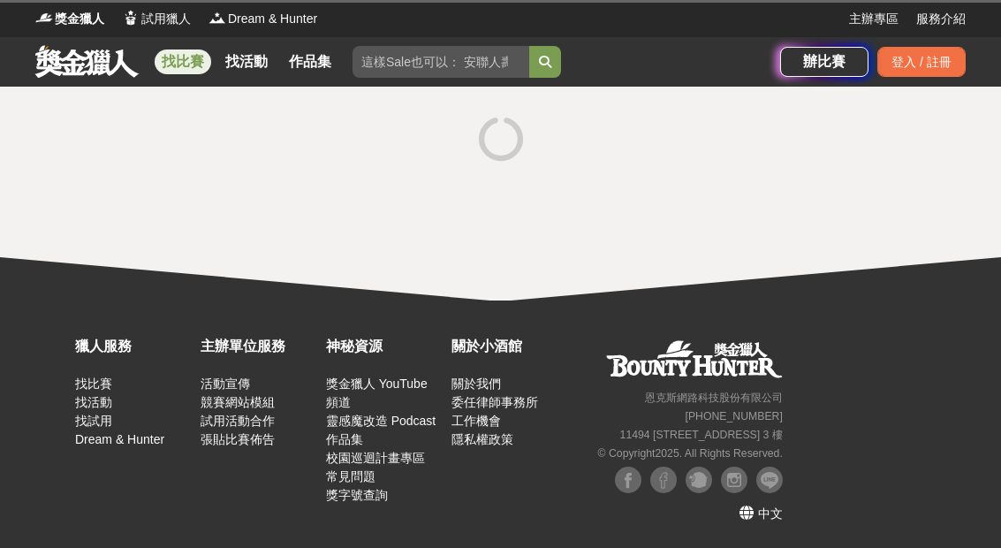
scroll to position [30, 0]
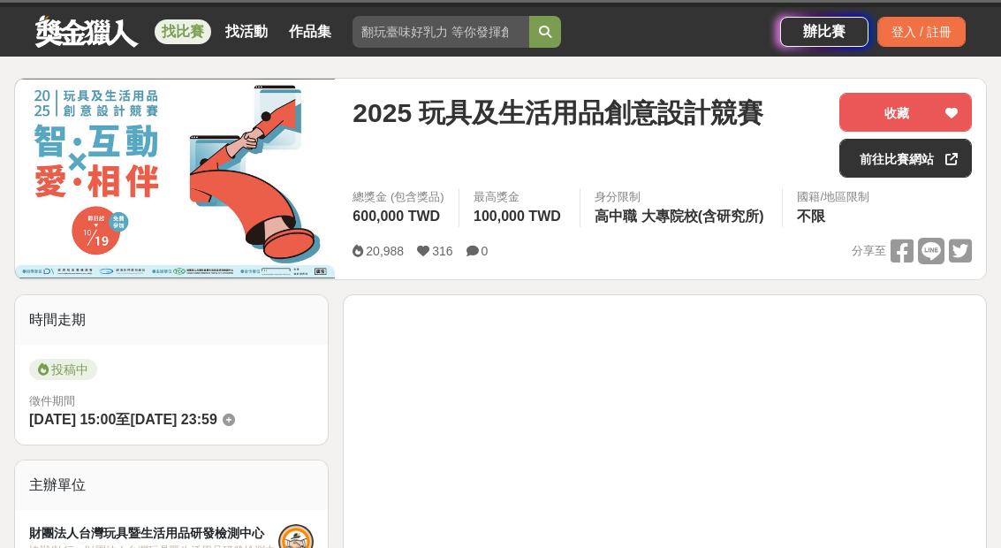
click at [186, 34] on link "找比賽" at bounding box center [183, 31] width 57 height 25
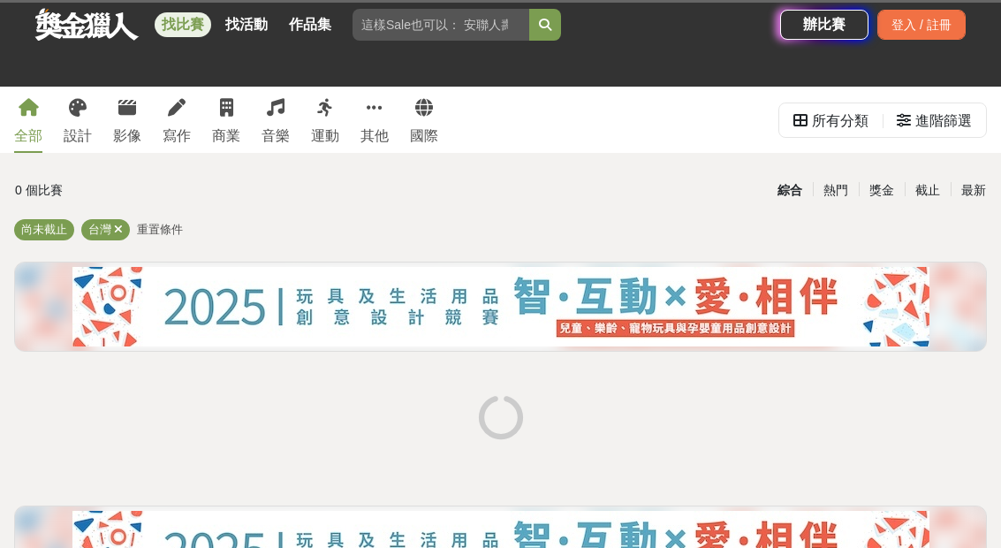
click at [915, 118] on div "進階篩選" at bounding box center [934, 120] width 75 height 35
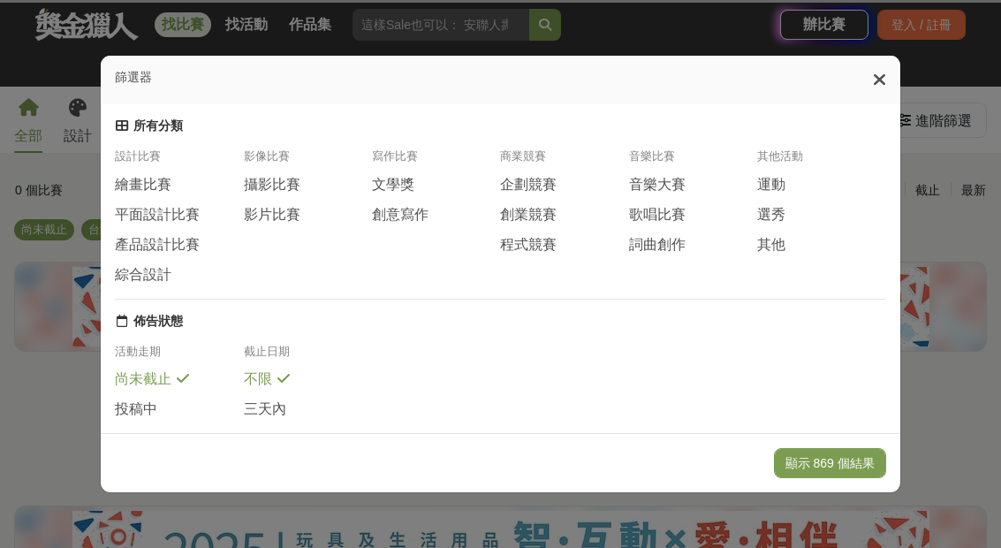
click at [178, 206] on span "平面設計比賽" at bounding box center [157, 215] width 85 height 19
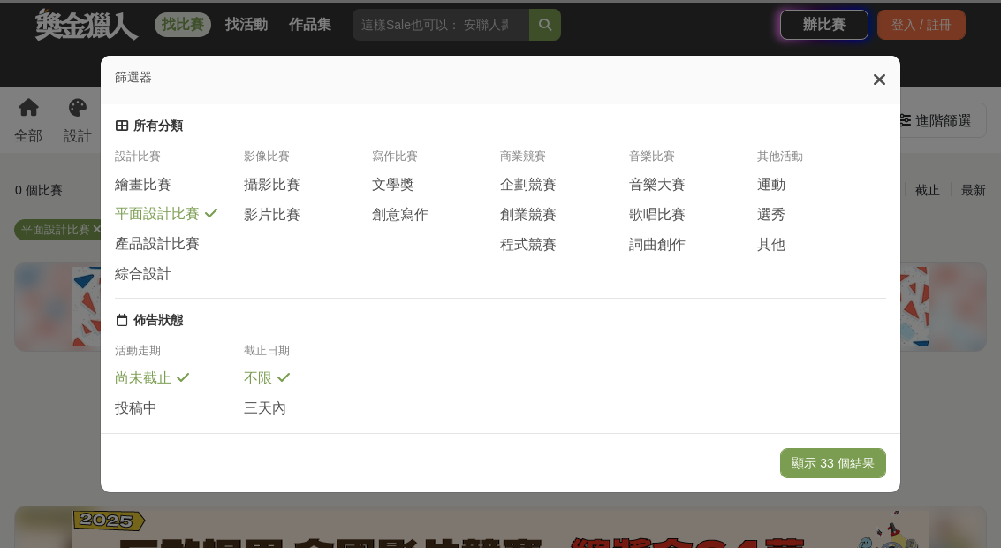
click at [289, 176] on span "攝影比賽" at bounding box center [272, 185] width 57 height 19
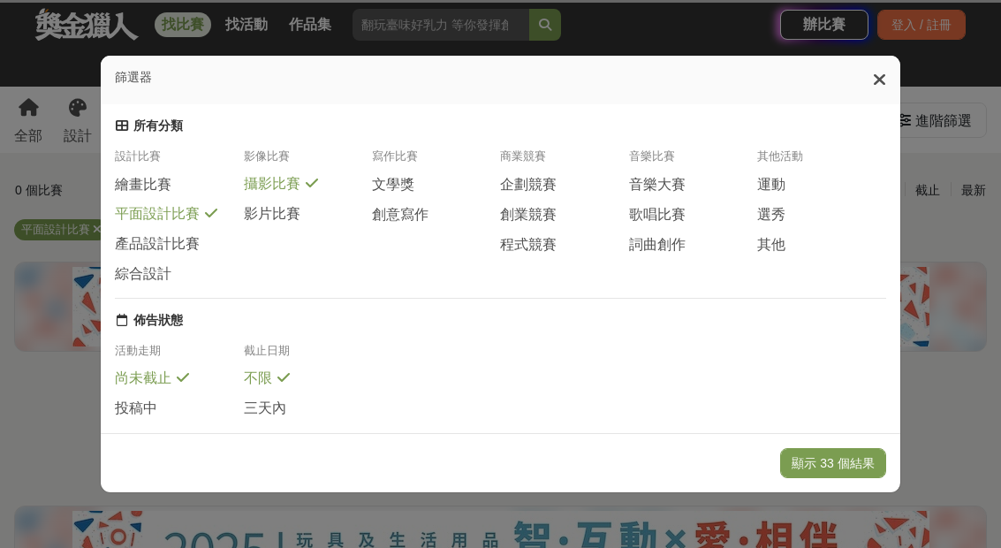
click at [411, 176] on span "文學獎" at bounding box center [393, 185] width 42 height 19
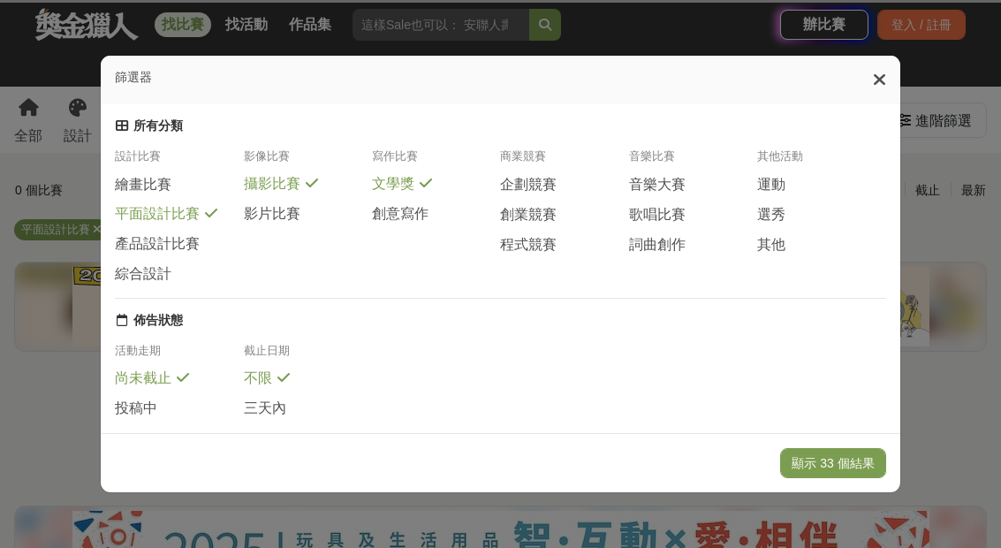
click at [402, 205] on span "創意寫作" at bounding box center [400, 214] width 57 height 19
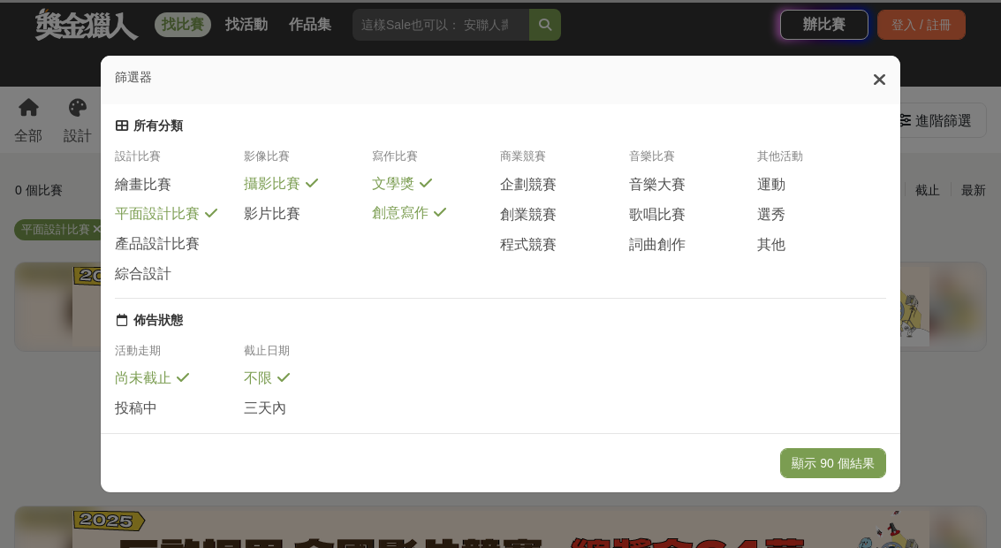
click at [544, 176] on span "企劃競賽" at bounding box center [528, 185] width 57 height 19
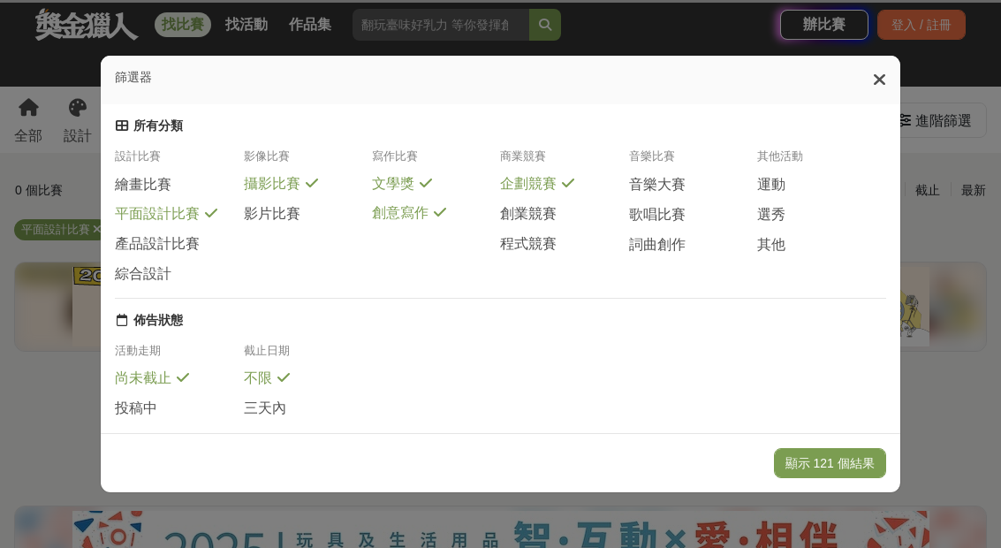
click at [535, 205] on span "創業競賽" at bounding box center [528, 214] width 57 height 19
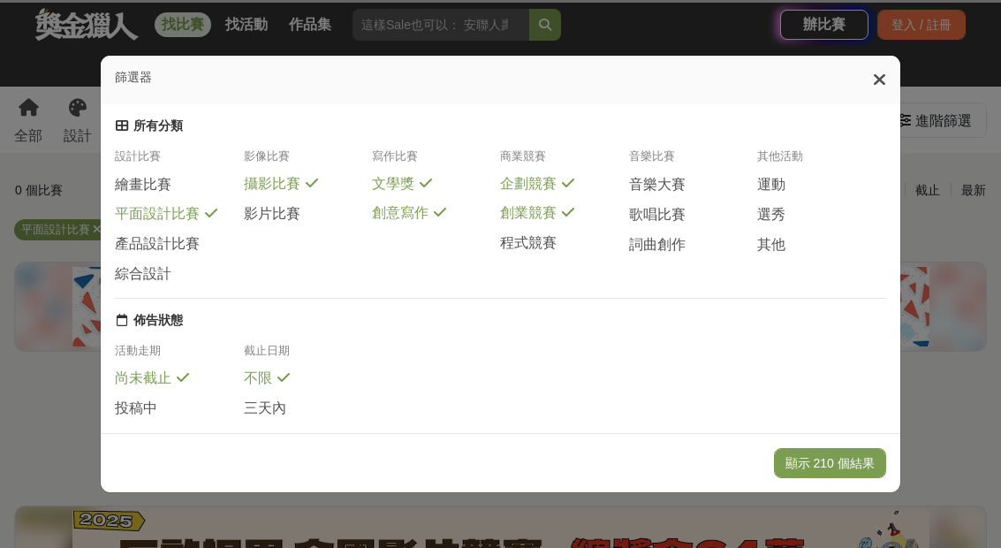
click at [777, 176] on span "運動" at bounding box center [771, 185] width 28 height 19
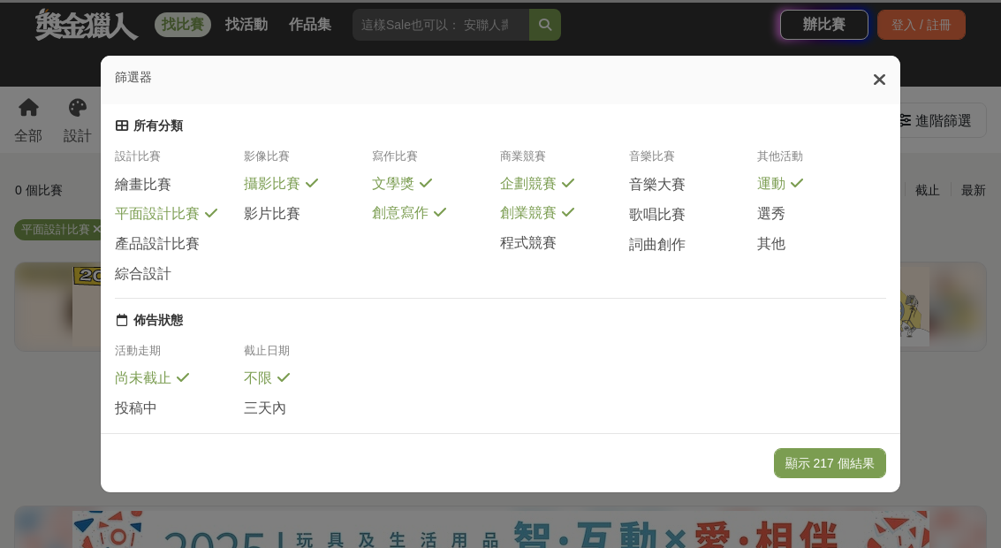
click at [776, 175] on span "運動" at bounding box center [771, 184] width 28 height 19
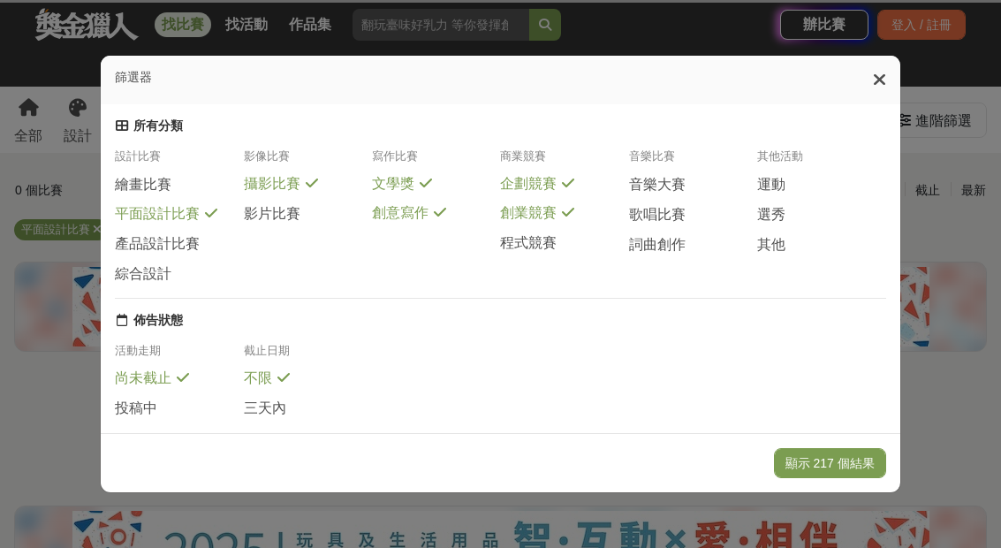
click at [773, 236] on span "其他" at bounding box center [771, 245] width 28 height 19
click at [773, 206] on span "選秀" at bounding box center [771, 215] width 28 height 19
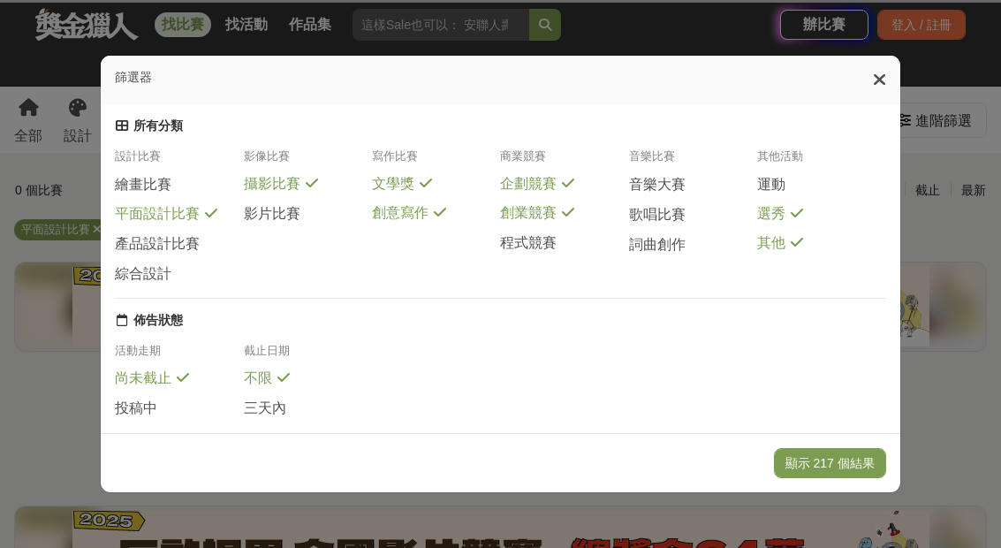
click at [778, 176] on span "運動" at bounding box center [771, 185] width 28 height 19
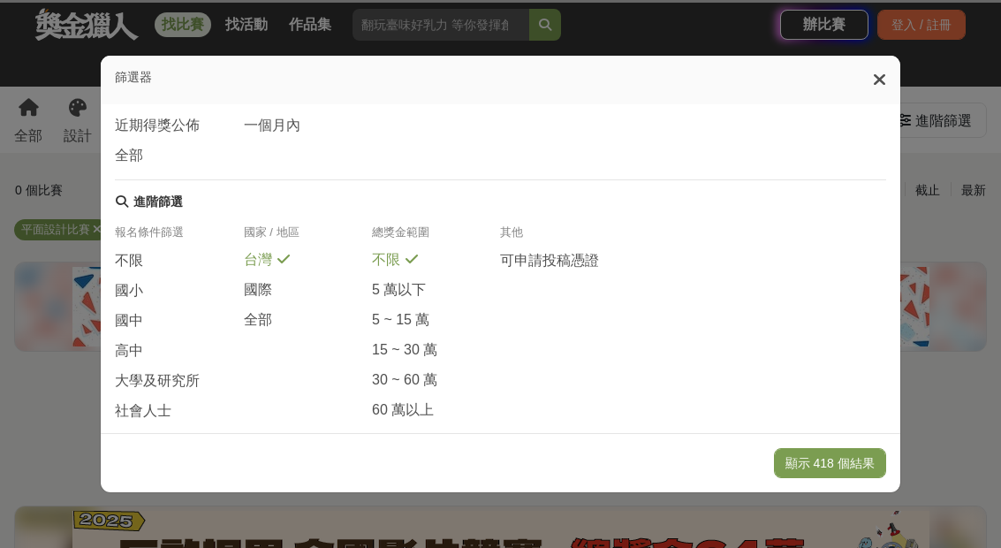
scroll to position [341, 0]
click at [802, 478] on button "顯示 418 個結果" at bounding box center [830, 463] width 112 height 30
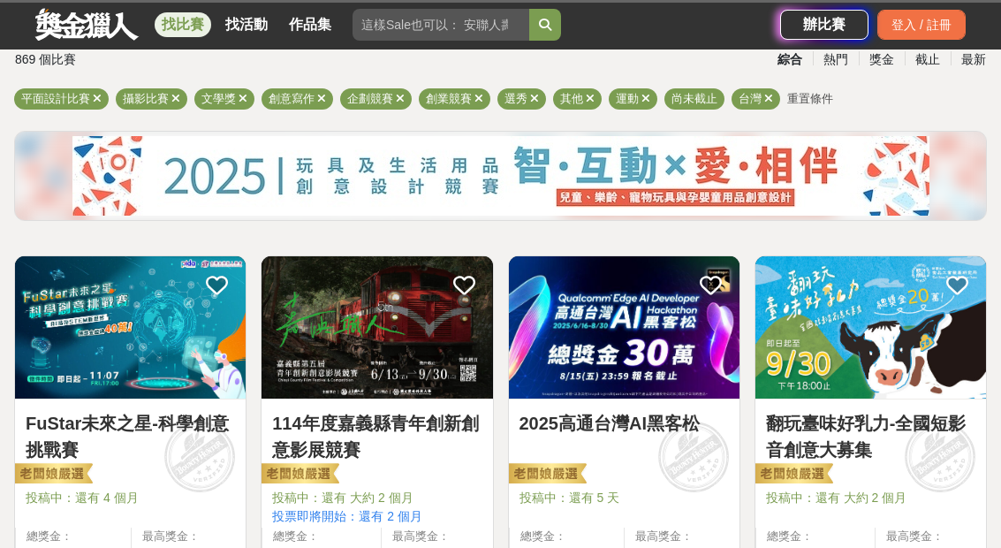
scroll to position [134, 0]
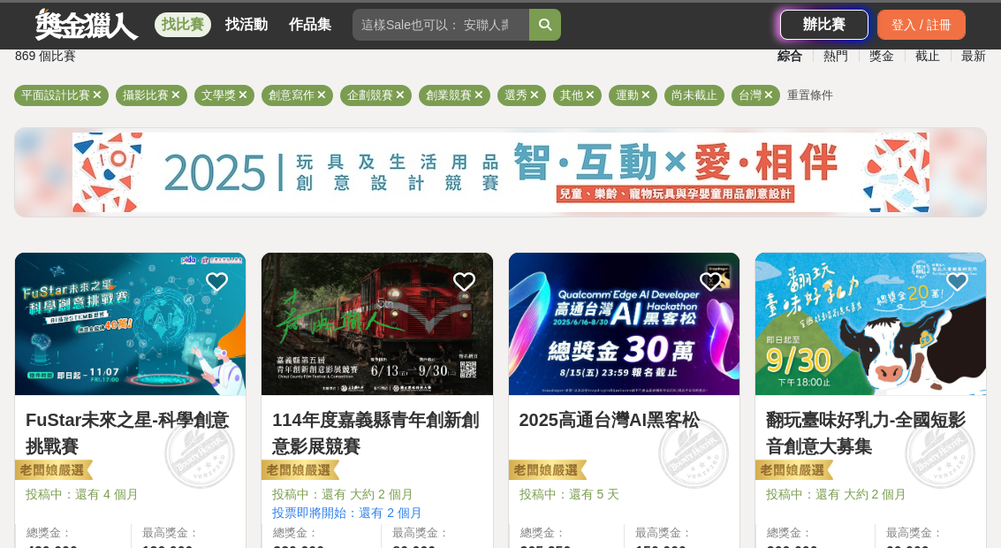
click at [337, 431] on link "114年度嘉義縣青年創新創意影展競賽" at bounding box center [376, 433] width 209 height 53
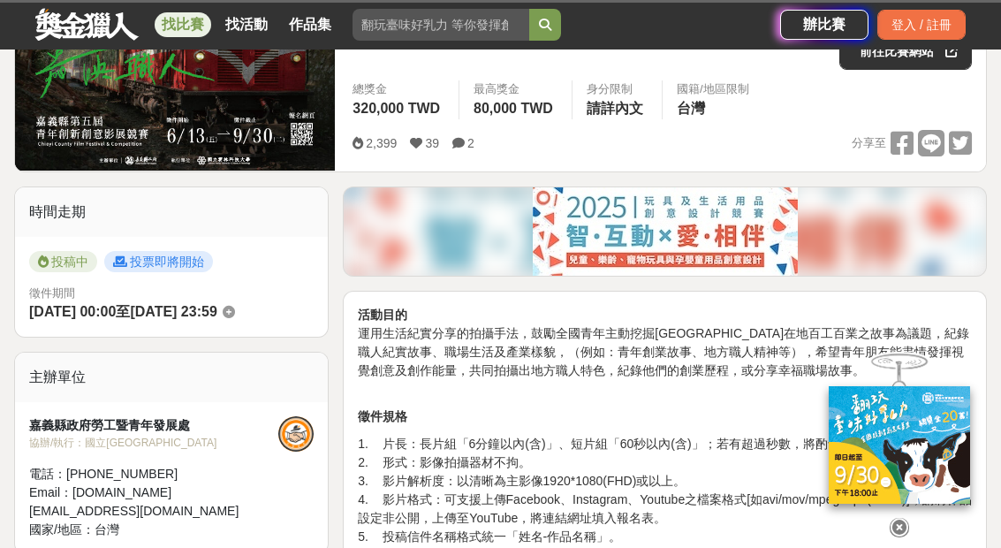
scroll to position [417, 0]
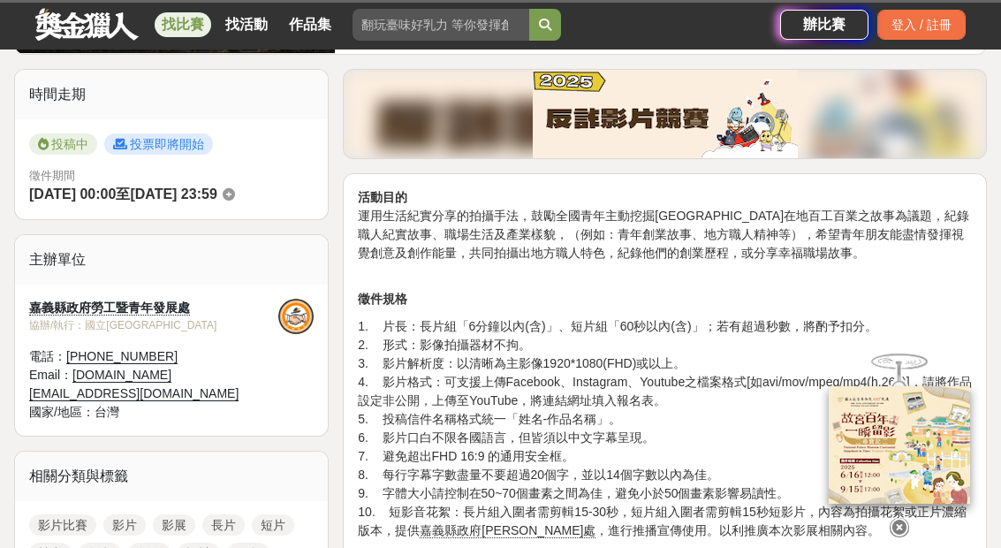
click at [898, 537] on icon at bounding box center [899, 527] width 19 height 19
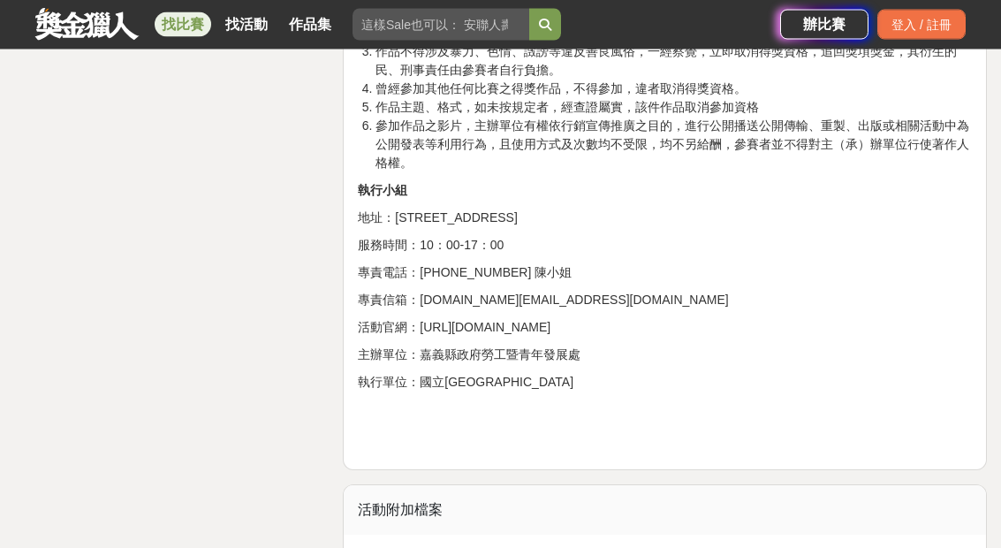
scroll to position [4530, 0]
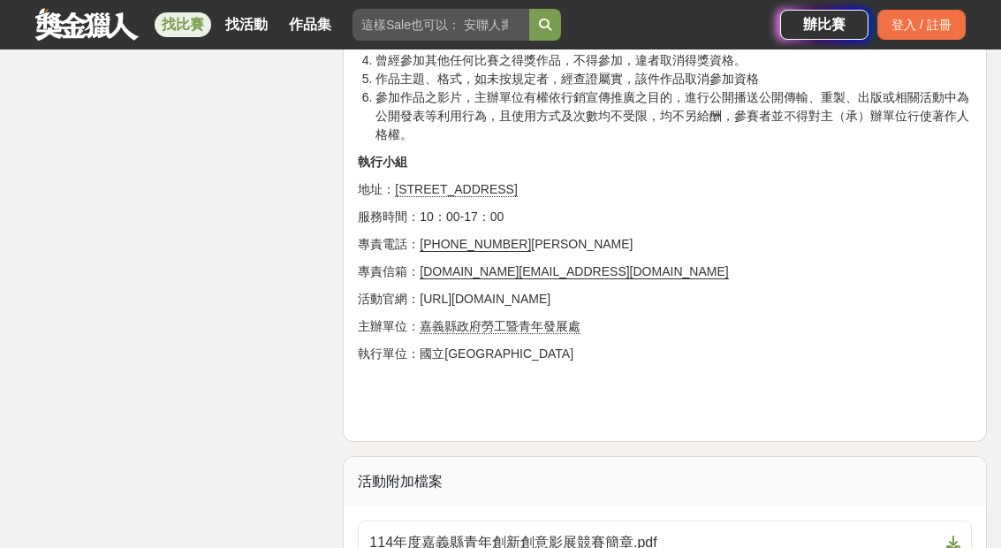
click at [589, 543] on span "114年度嘉義縣青年創新創意影展競賽簡章.pdf" at bounding box center [654, 542] width 570 height 21
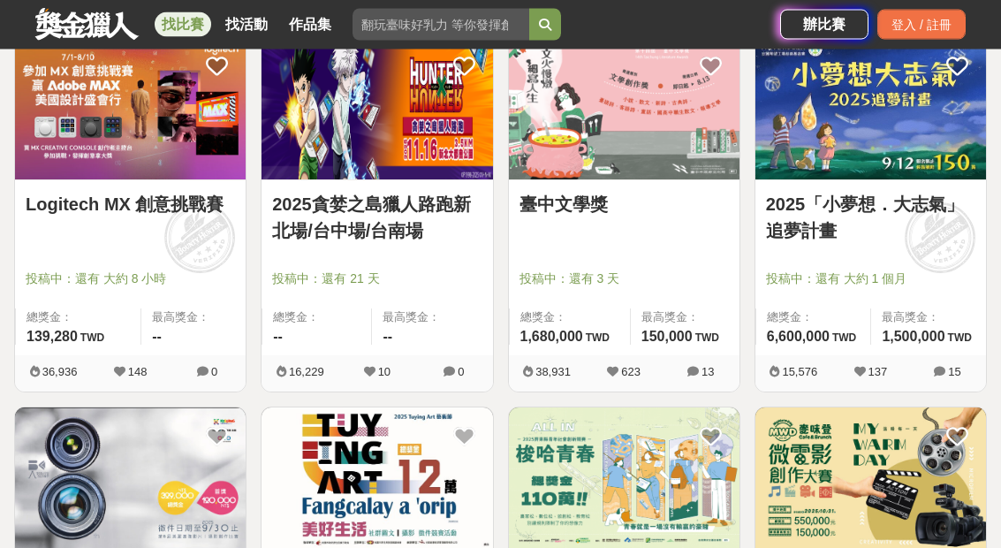
scroll to position [720, 0]
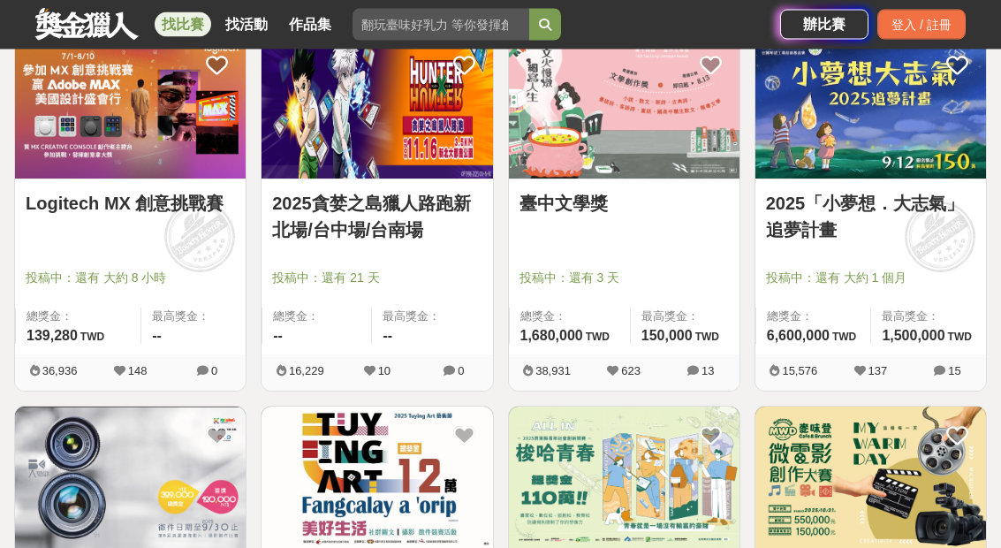
click at [814, 211] on link "2025「小夢想．大志氣」追夢計畫" at bounding box center [870, 217] width 209 height 53
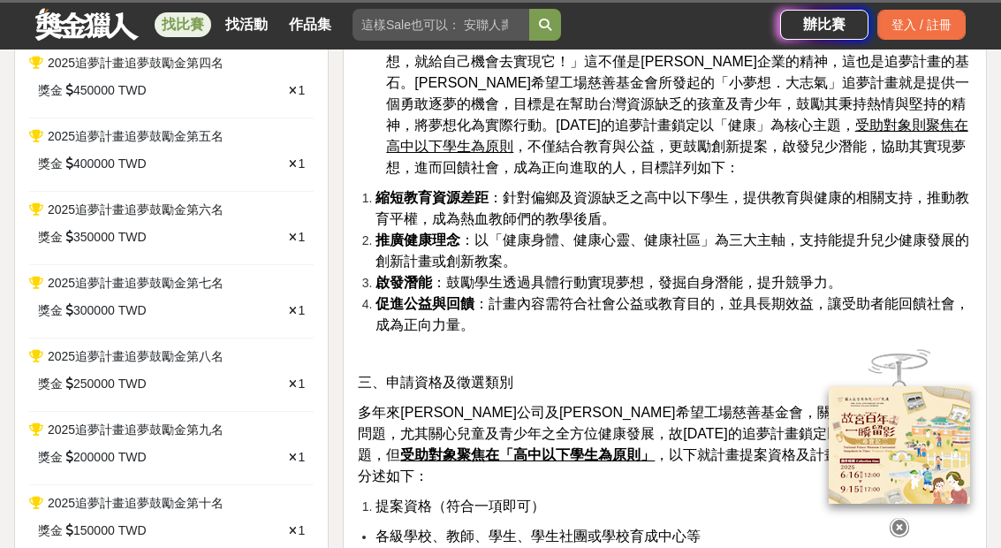
scroll to position [739, 0]
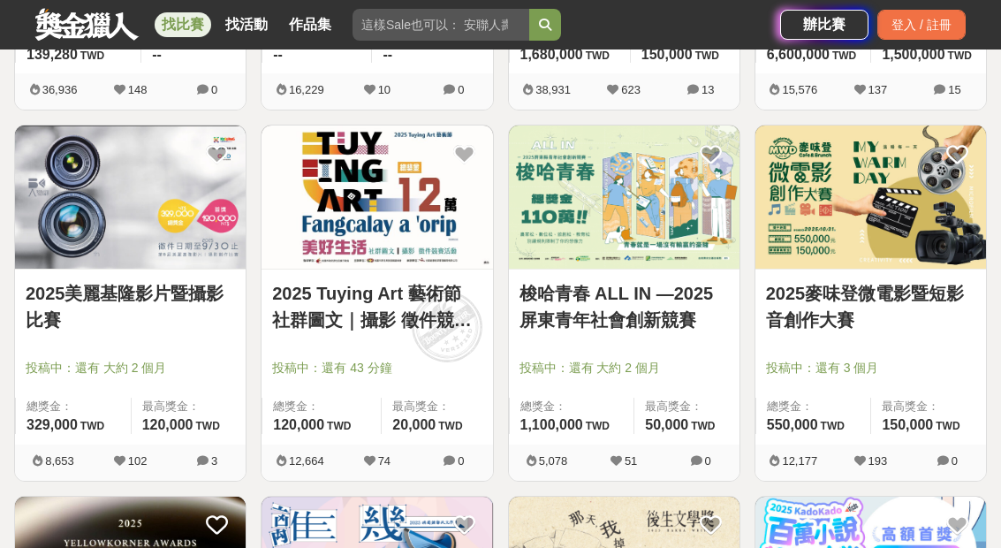
scroll to position [1007, 0]
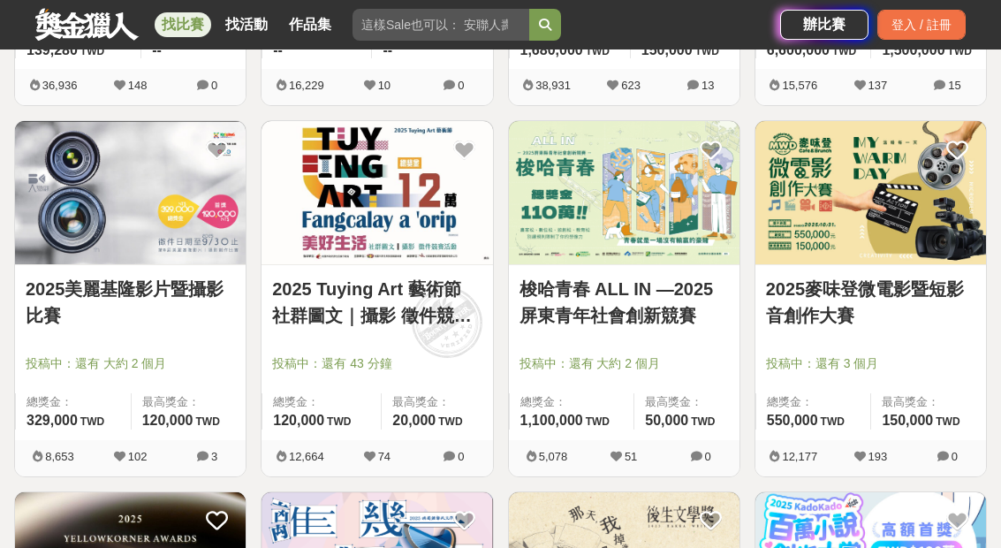
click at [834, 301] on link "2025麥味登微電影暨短影音創作大賽" at bounding box center [870, 302] width 209 height 53
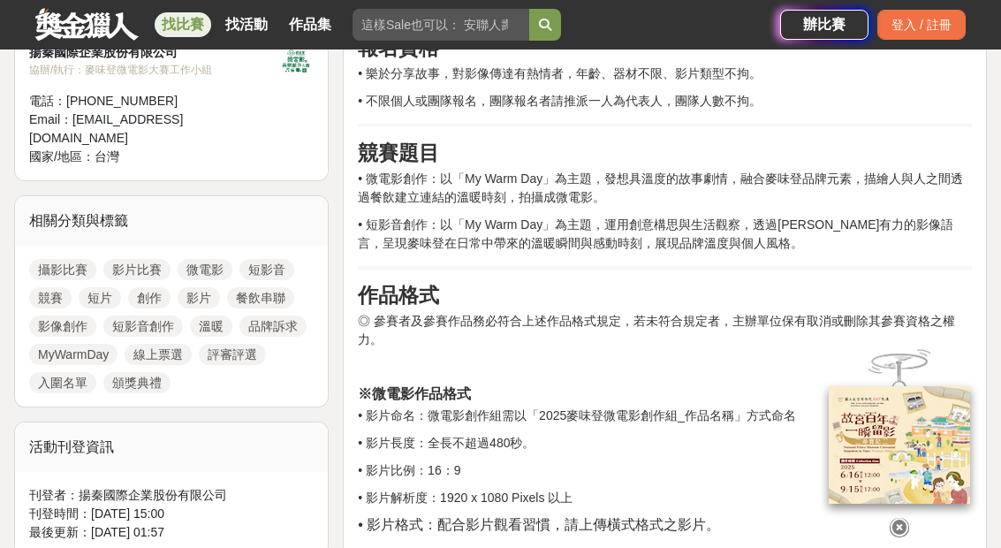
scroll to position [725, 0]
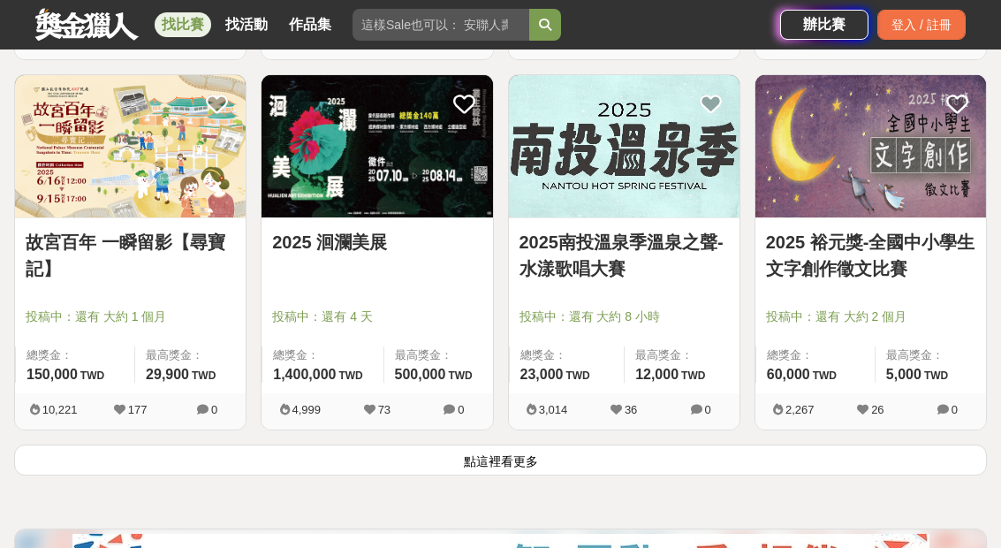
scroll to position [2166, 0]
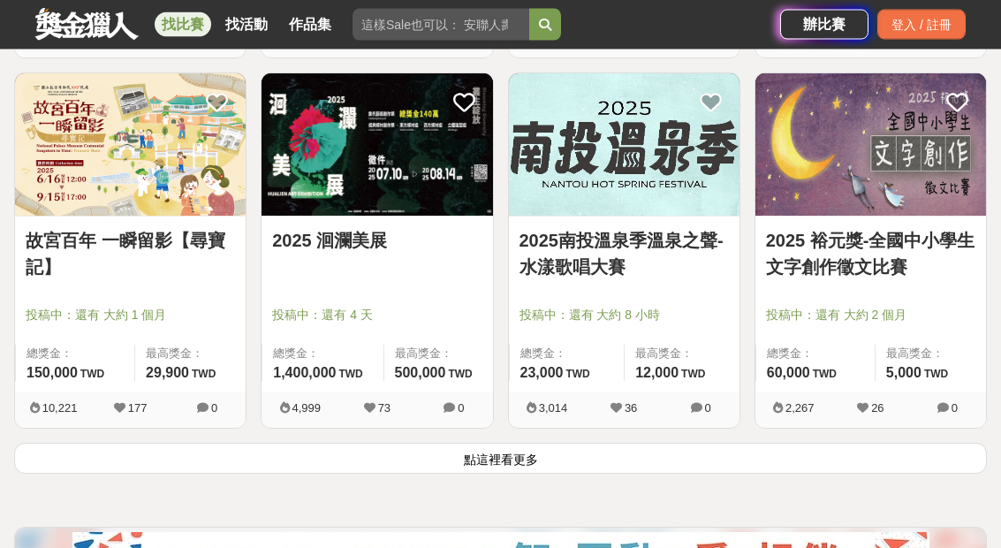
click at [559, 457] on button "點這裡看更多" at bounding box center [500, 459] width 973 height 31
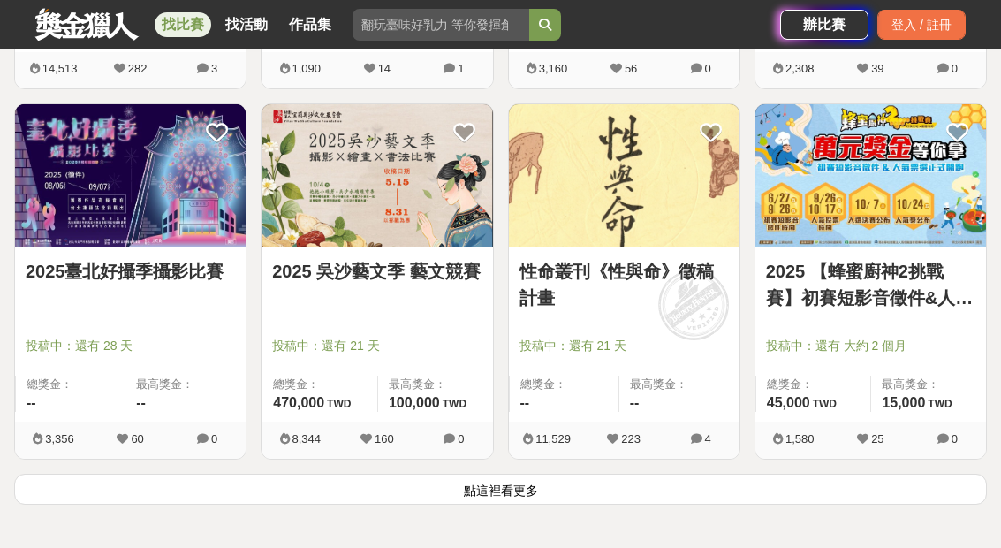
scroll to position [4368, 0]
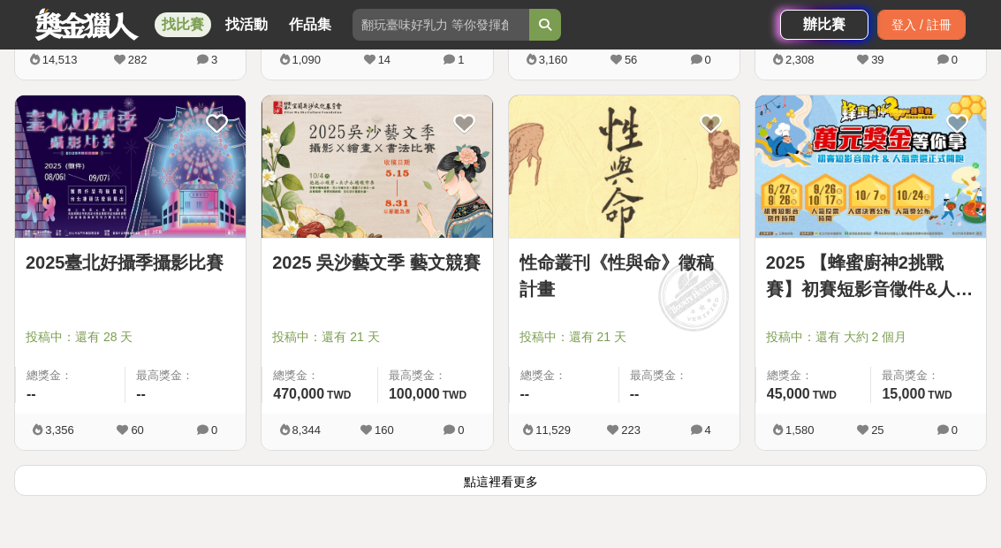
click at [499, 476] on button "點這裡看更多" at bounding box center [500, 480] width 973 height 31
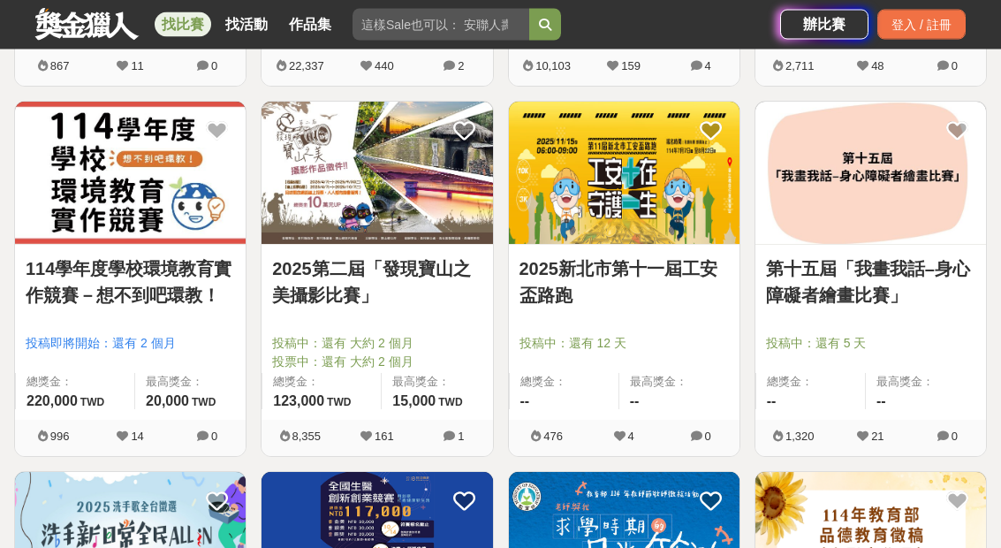
scroll to position [5105, 0]
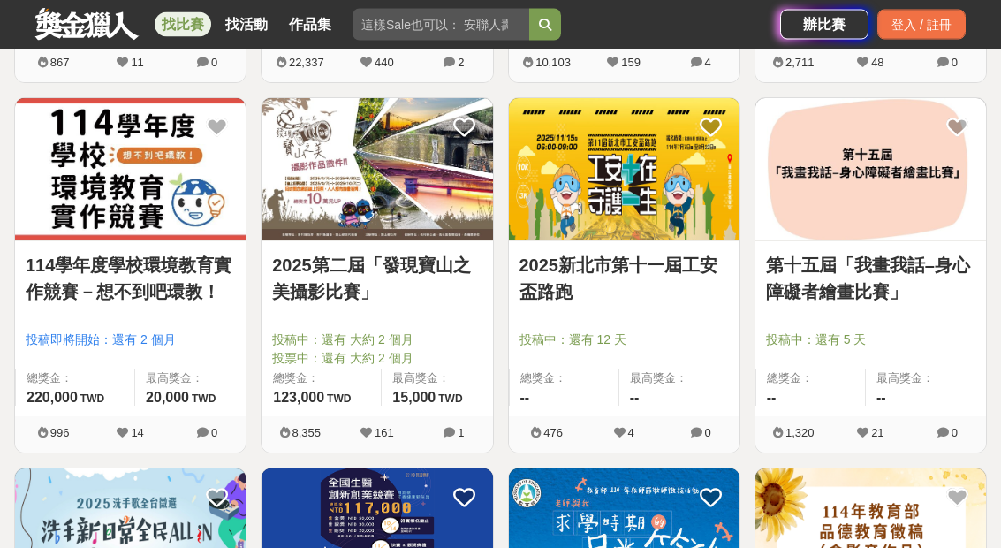
click at [171, 279] on link "114學年度學校環境教育實作競賽－想不到吧環教！" at bounding box center [130, 279] width 209 height 53
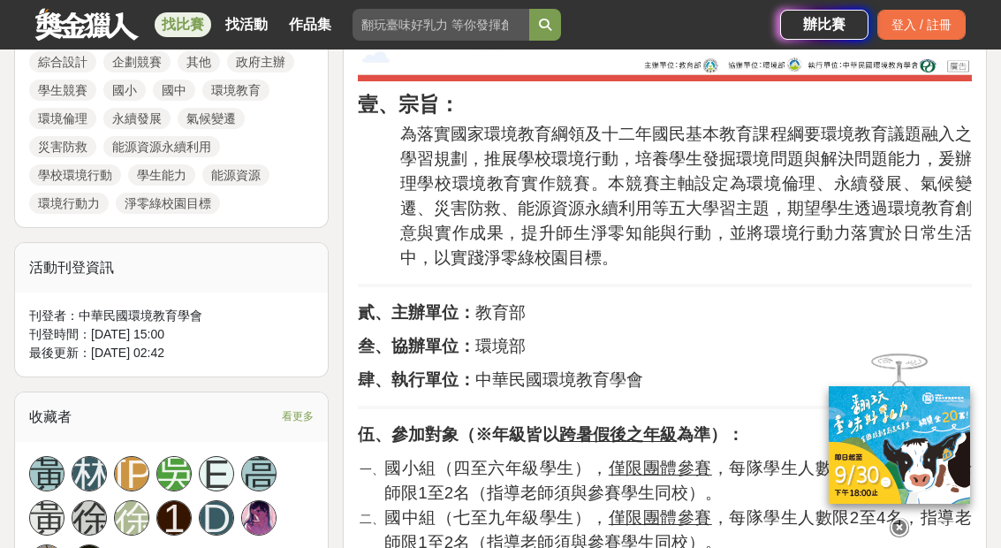
scroll to position [1016, 0]
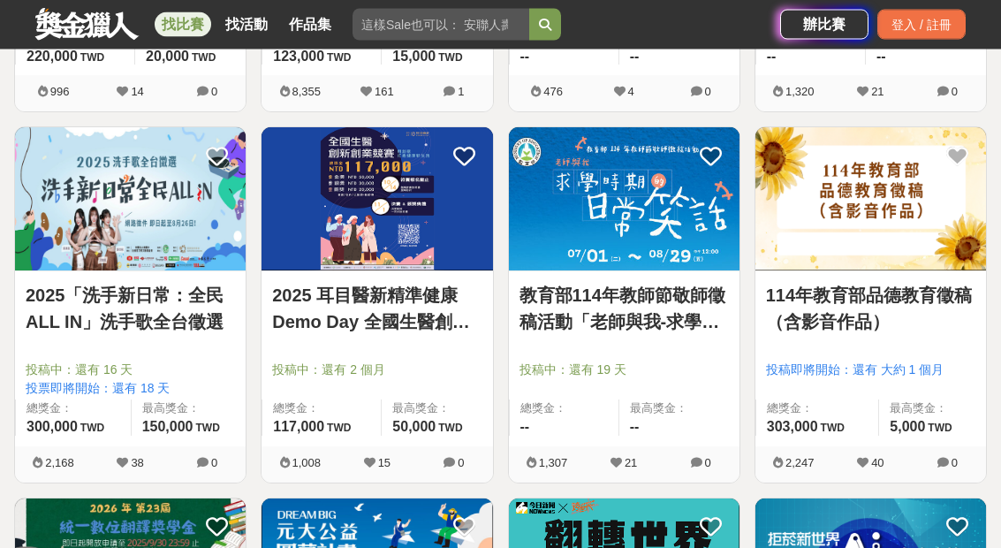
scroll to position [5446, 0]
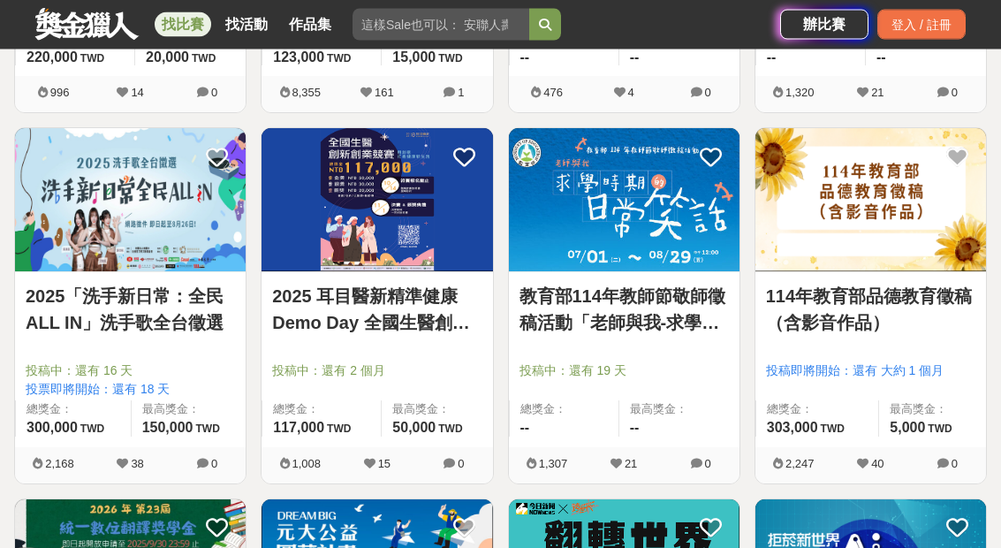
click at [633, 308] on link "教育部114年教師節敬師徵稿活動「老師與我-求學時期的日常笑話」" at bounding box center [624, 310] width 209 height 53
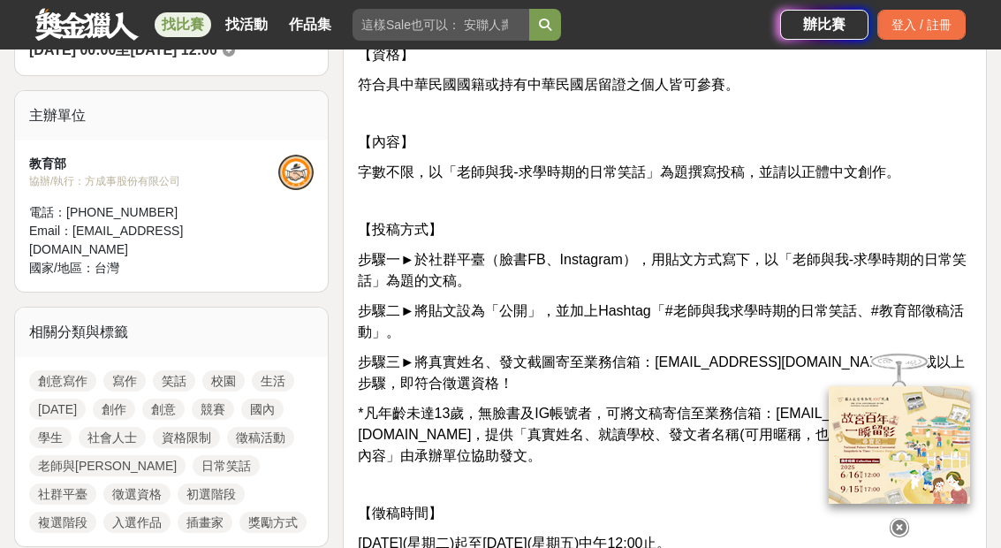
scroll to position [704, 0]
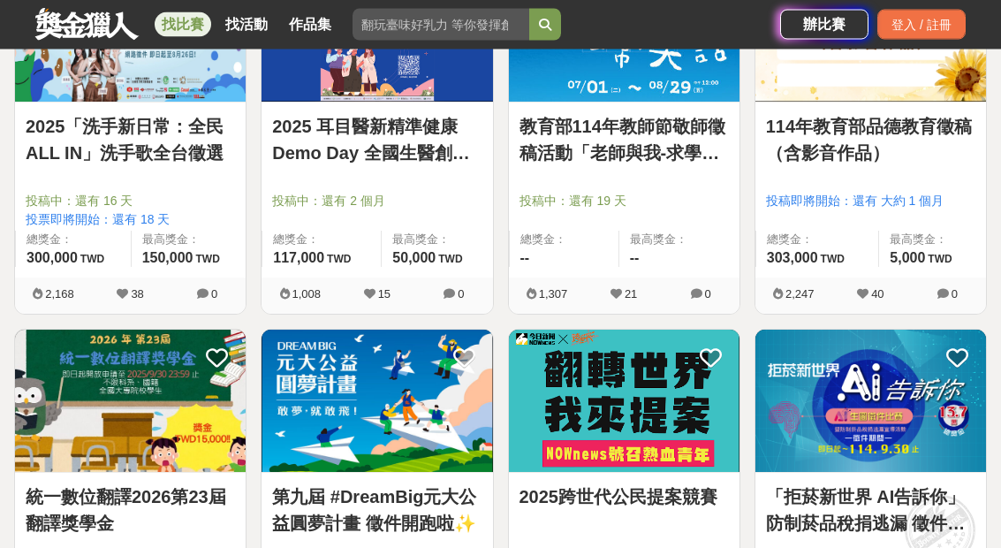
scroll to position [5616, 0]
click at [159, 488] on link "統一數位翻譯2026第23屆翻譯獎學金" at bounding box center [130, 509] width 209 height 53
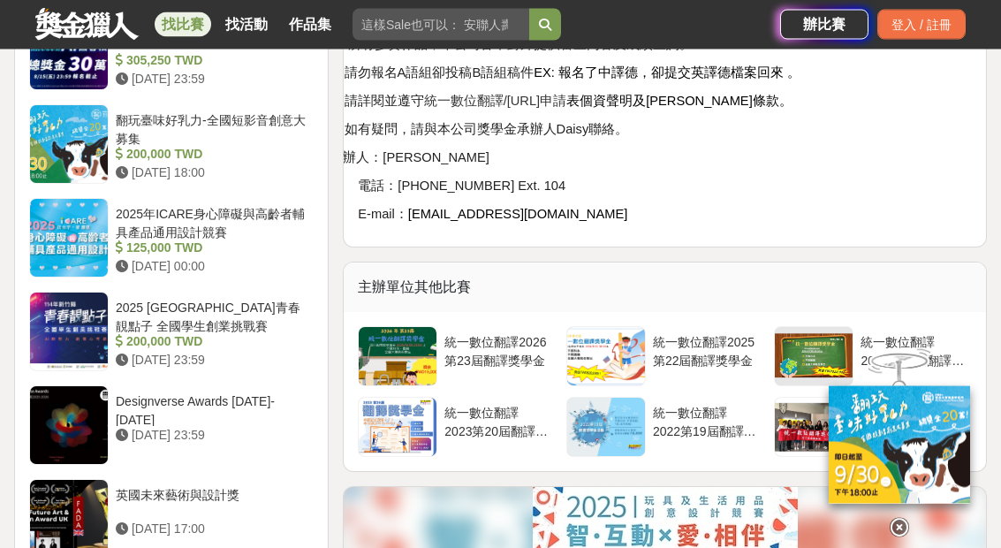
scroll to position [1644, 0]
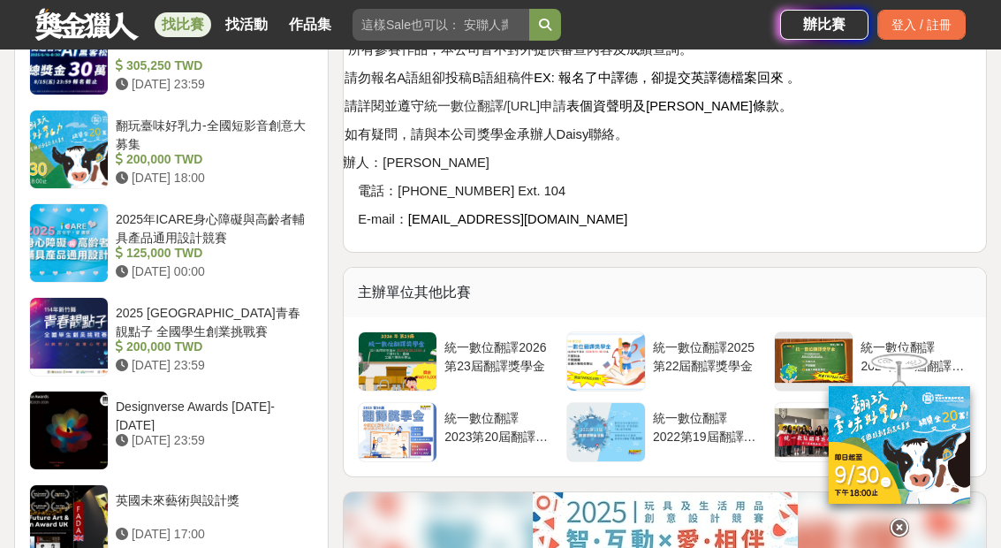
click at [901, 522] on icon at bounding box center [899, 527] width 19 height 19
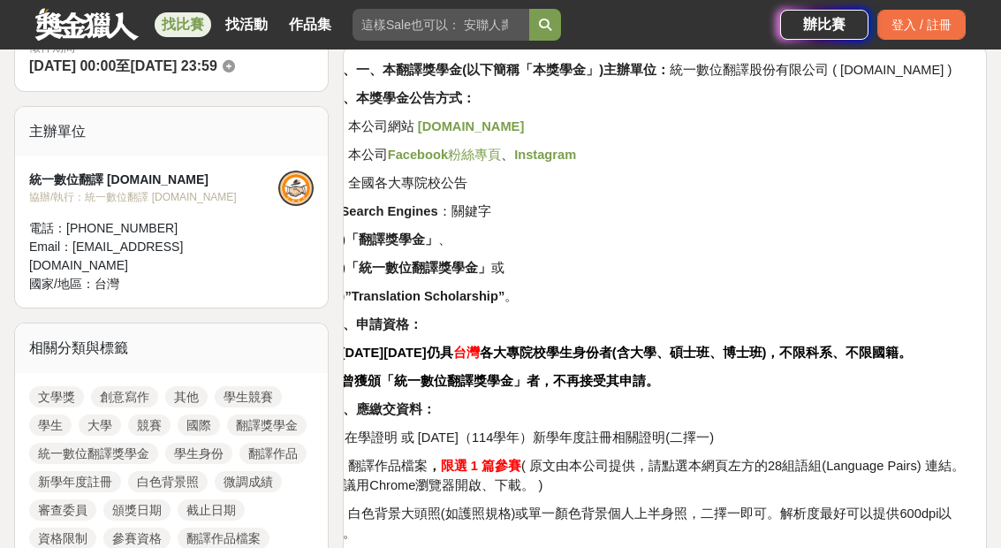
scroll to position [499, 0]
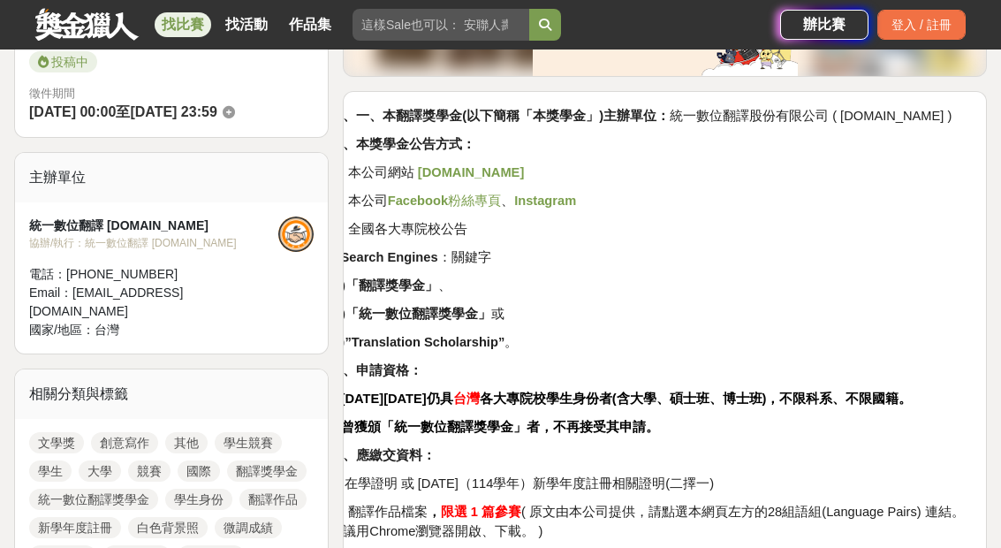
click at [504, 172] on strong "www.PTSGI.com" at bounding box center [471, 172] width 107 height 14
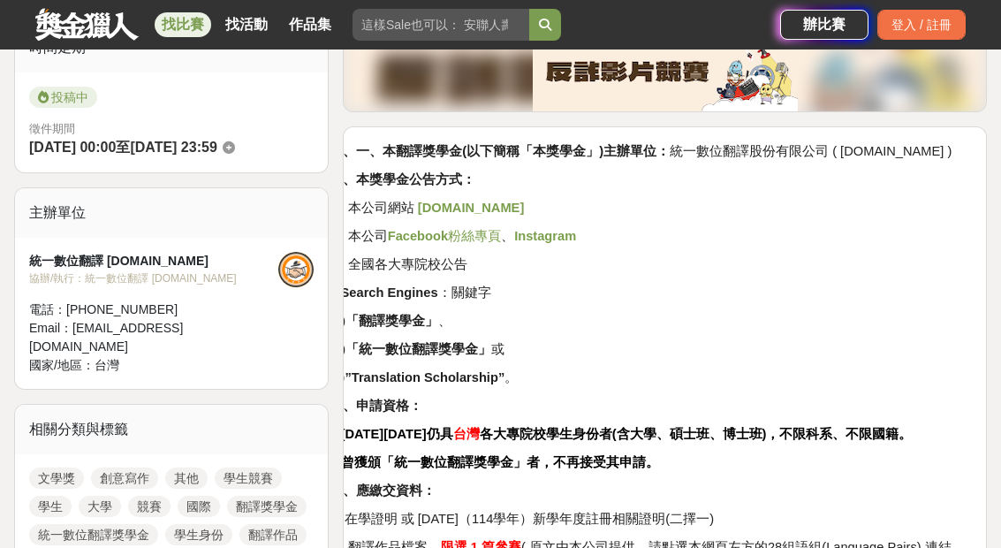
scroll to position [465, 0]
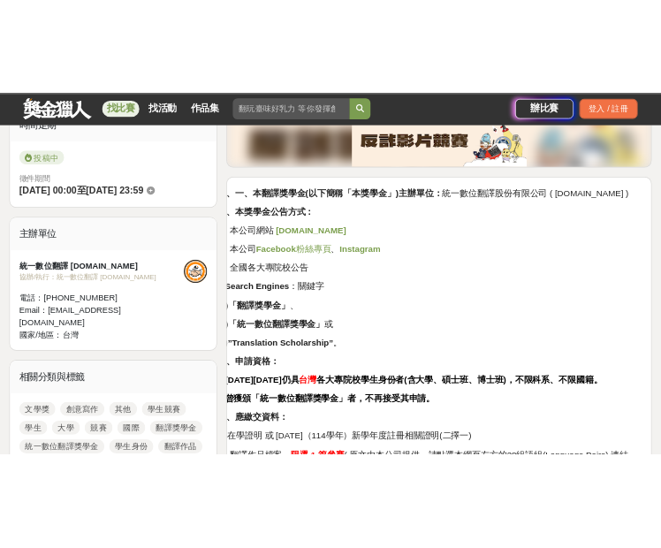
scroll to position [464, 0]
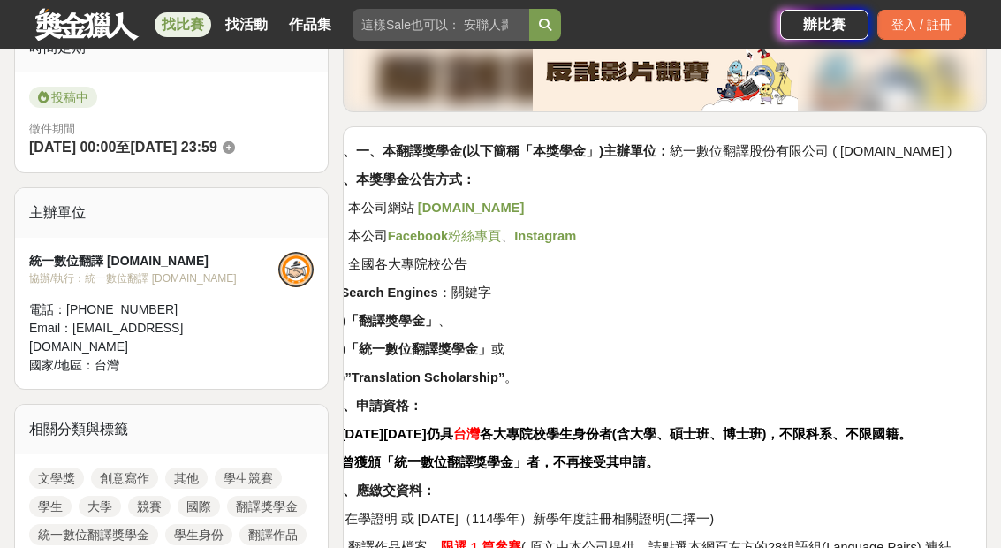
click at [525, 207] on strong "www.PTSGI.com" at bounding box center [471, 208] width 107 height 14
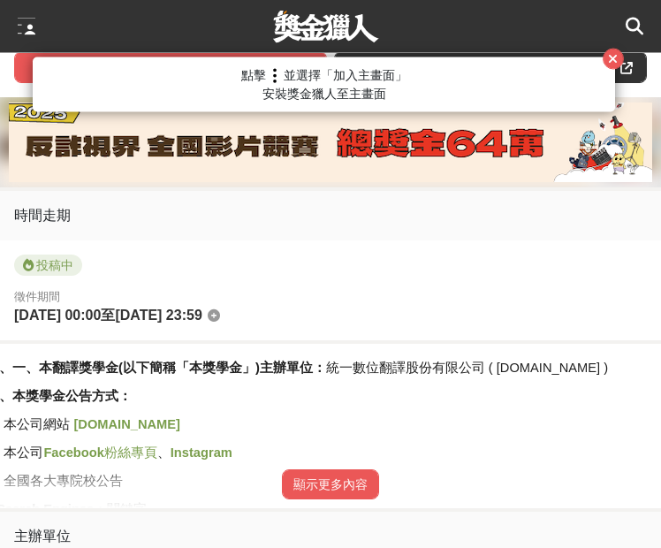
click at [338, 500] on button "顯示更多內容" at bounding box center [330, 485] width 97 height 30
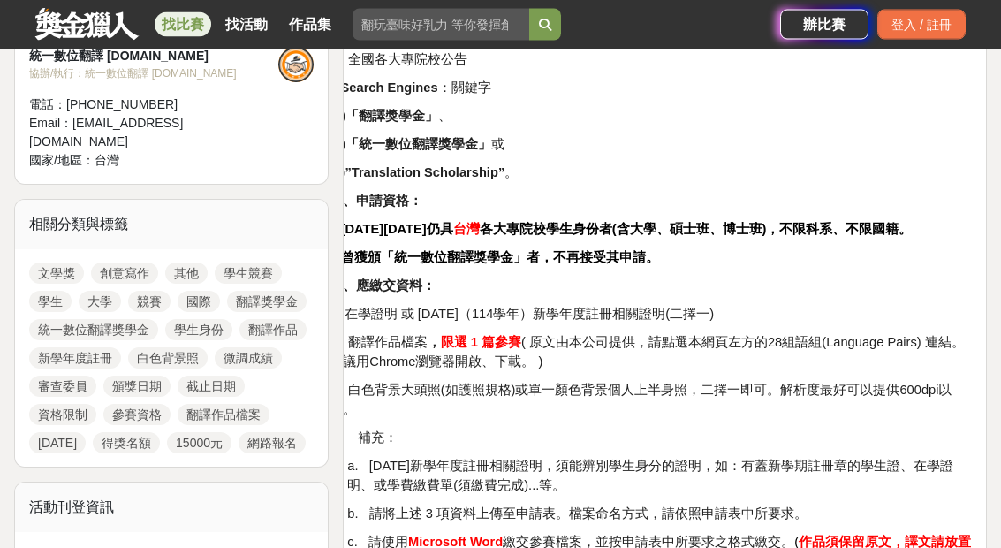
scroll to position [628, 0]
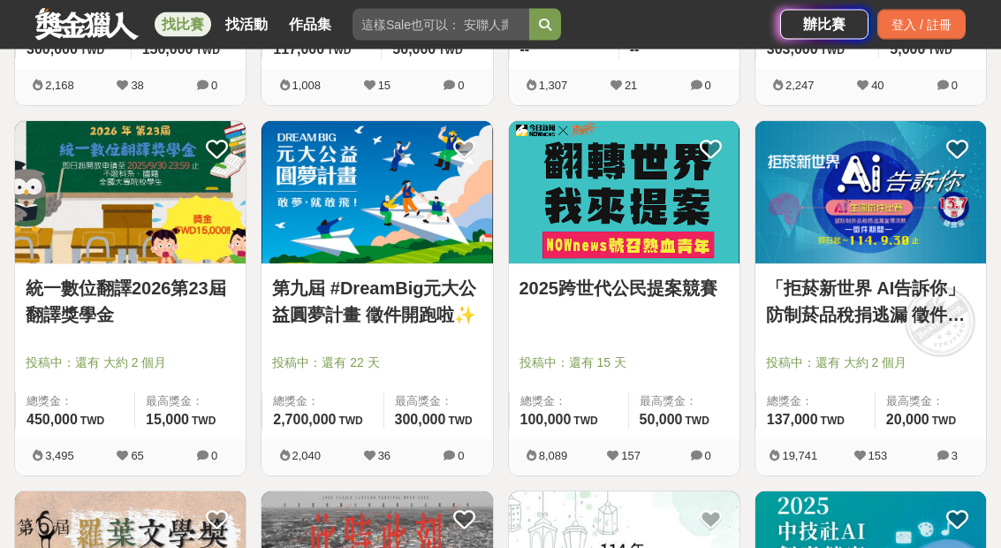
scroll to position [5825, 0]
click at [423, 304] on link "第九屆 #DreamBig元大公益圓夢計畫 徵件開跑啦✨" at bounding box center [376, 301] width 209 height 53
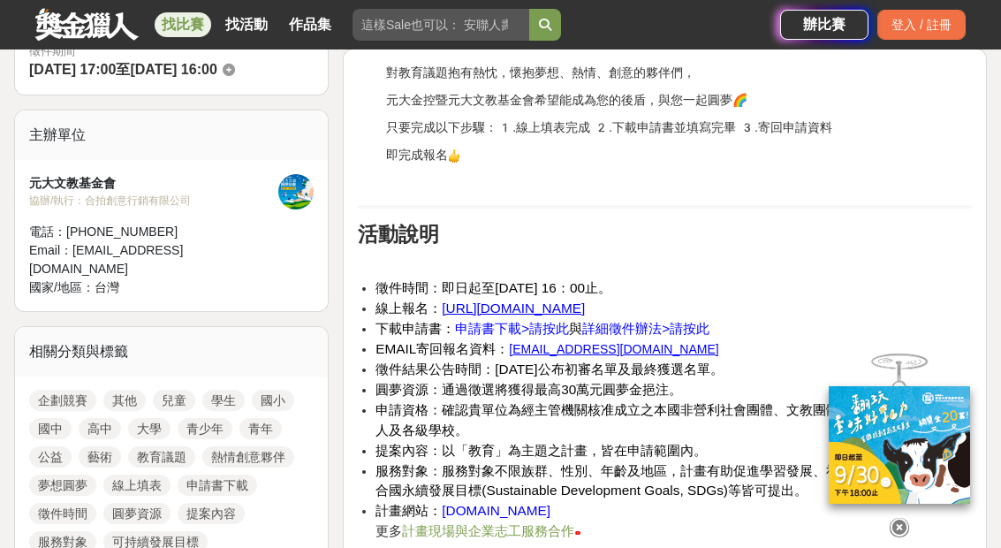
scroll to position [540, 0]
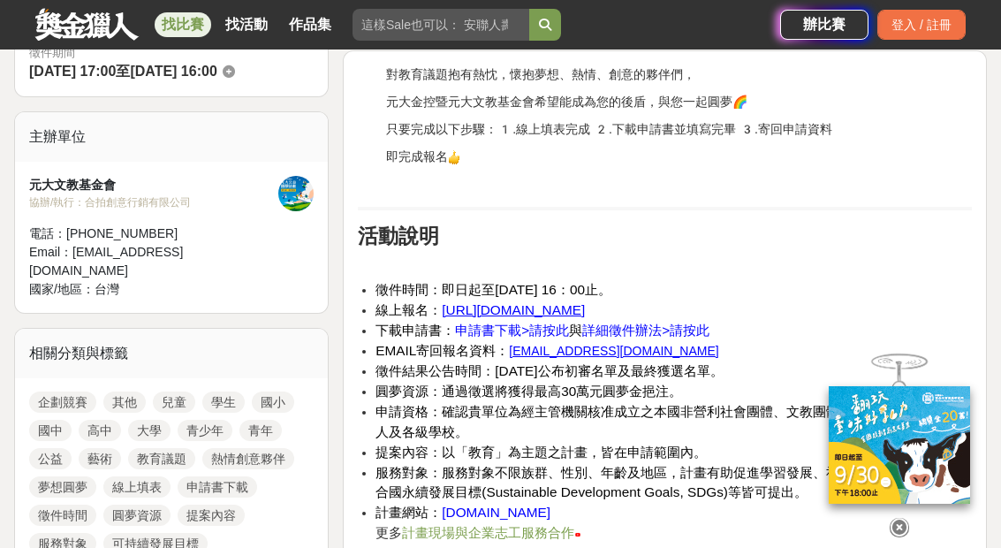
click at [902, 537] on icon at bounding box center [899, 527] width 19 height 19
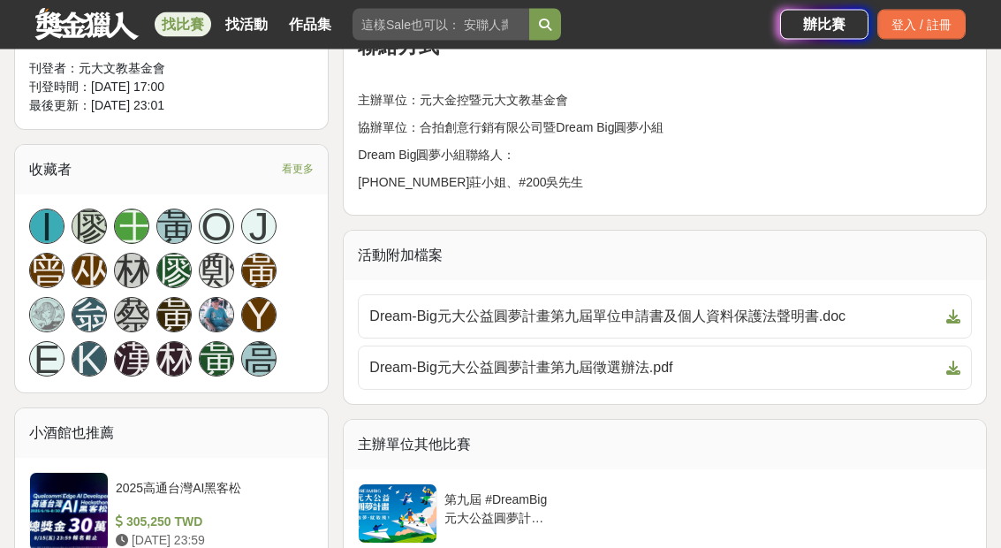
scroll to position [1128, 0]
click at [621, 358] on span "Dream-Big元大公益圓夢計畫第九屆徵選辦法.pdf" at bounding box center [654, 367] width 570 height 21
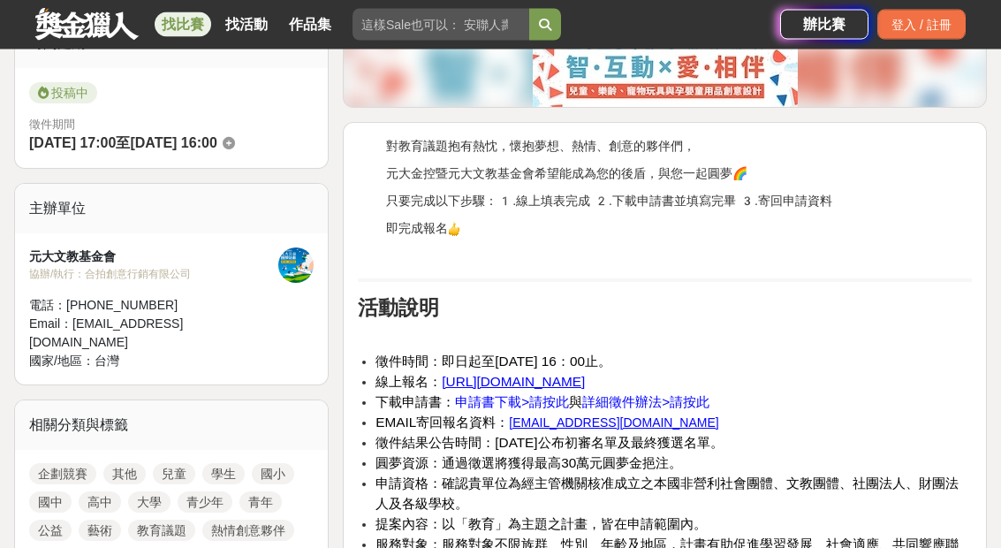
scroll to position [473, 0]
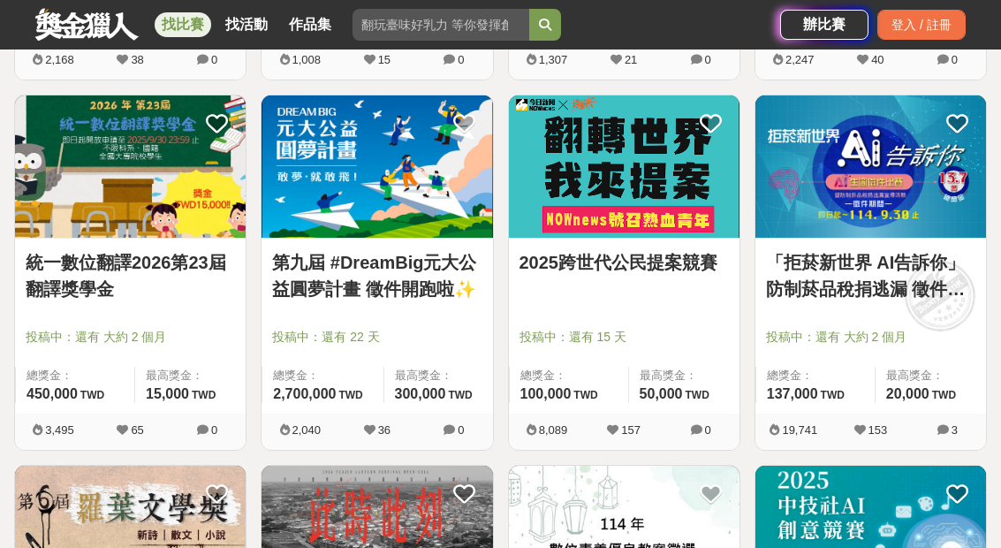
click at [680, 258] on link "2025跨世代公民提案競賽" at bounding box center [624, 262] width 209 height 27
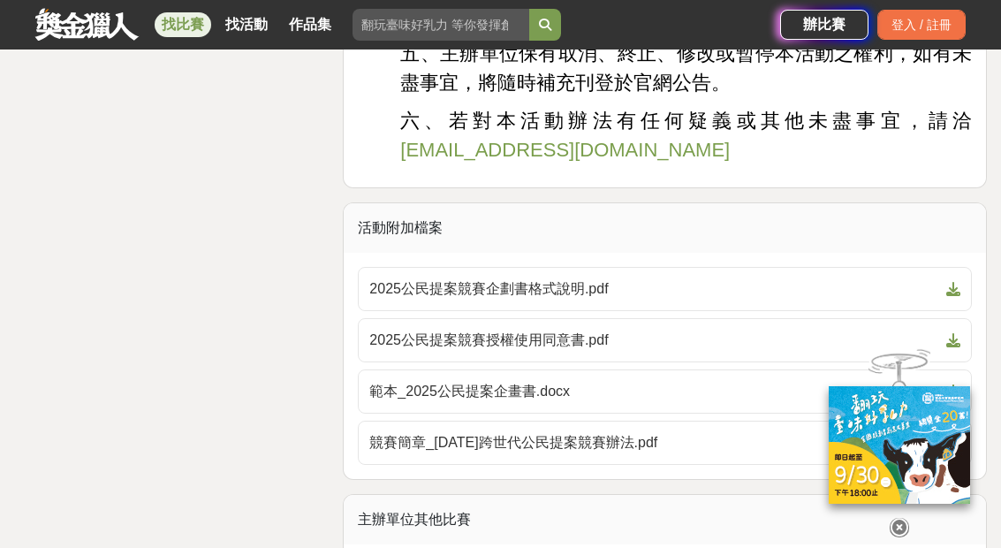
scroll to position [4546, 0]
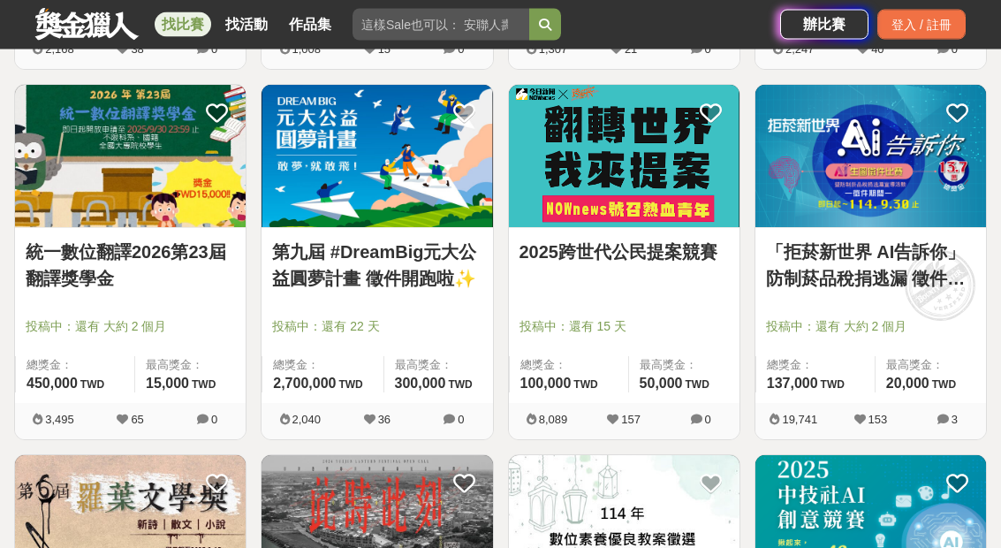
scroll to position [5862, 0]
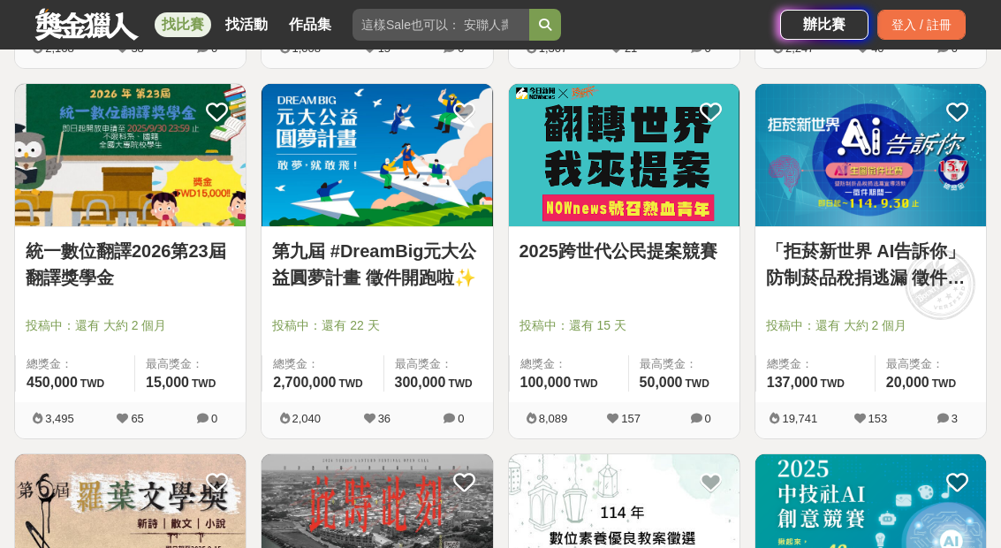
click at [885, 282] on link "「拒菸新世界 AI告訴你」防制菸品稅捐逃漏 徵件比賽" at bounding box center [870, 264] width 209 height 53
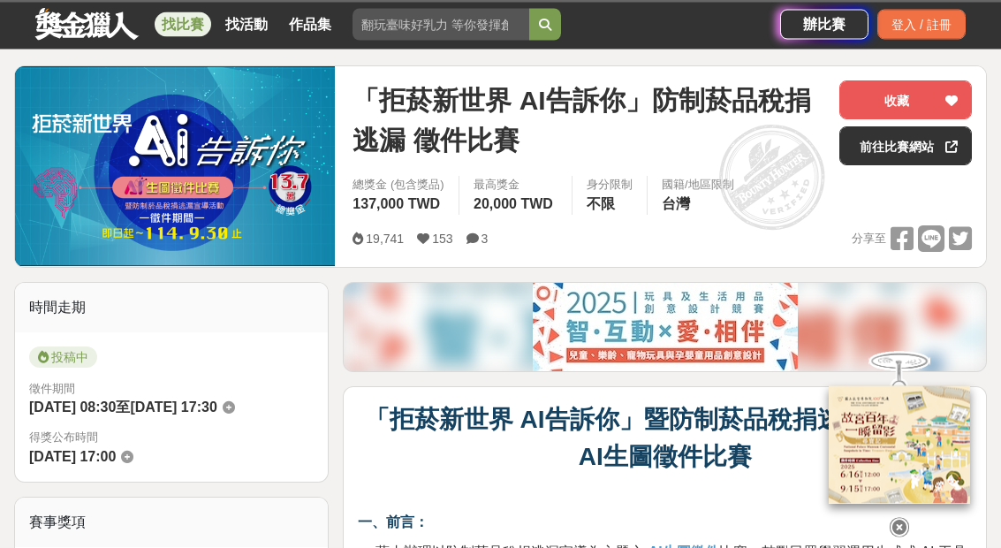
scroll to position [204, 0]
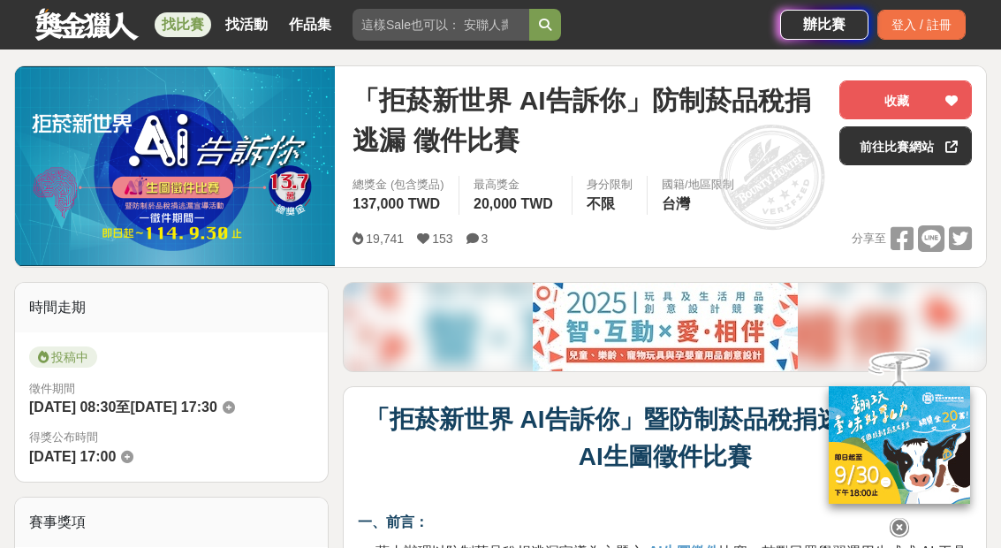
click at [906, 526] on icon at bounding box center [899, 527] width 19 height 19
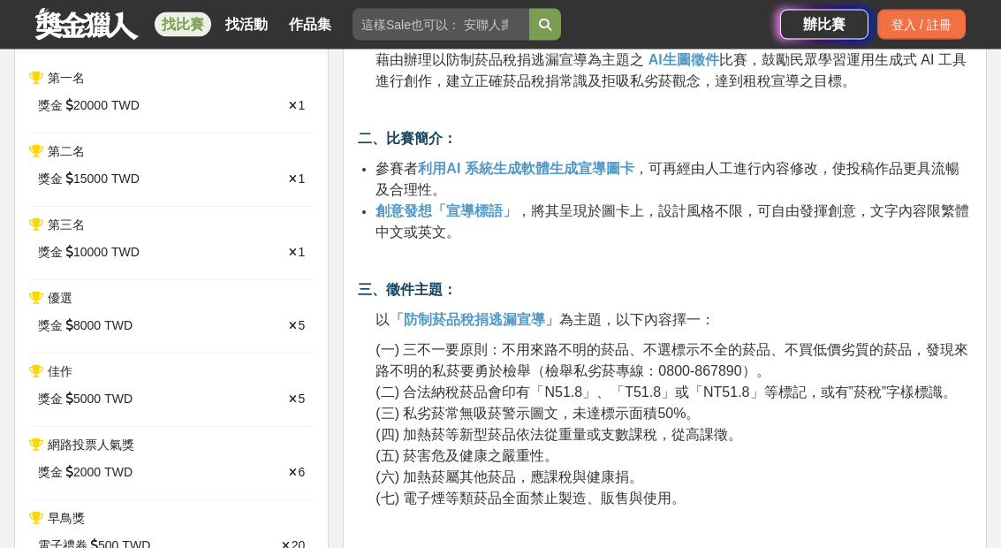
scroll to position [698, 0]
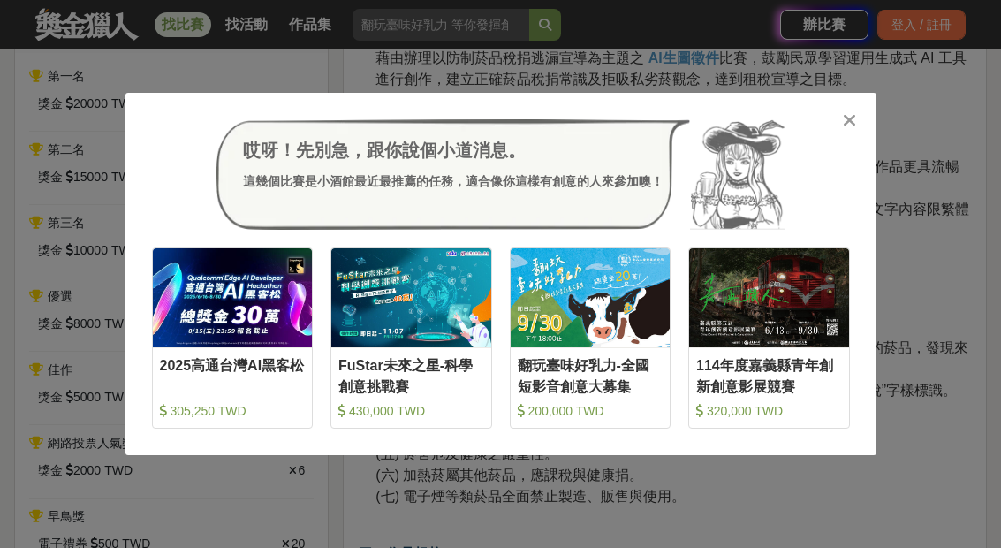
click at [854, 129] on icon at bounding box center [849, 120] width 13 height 18
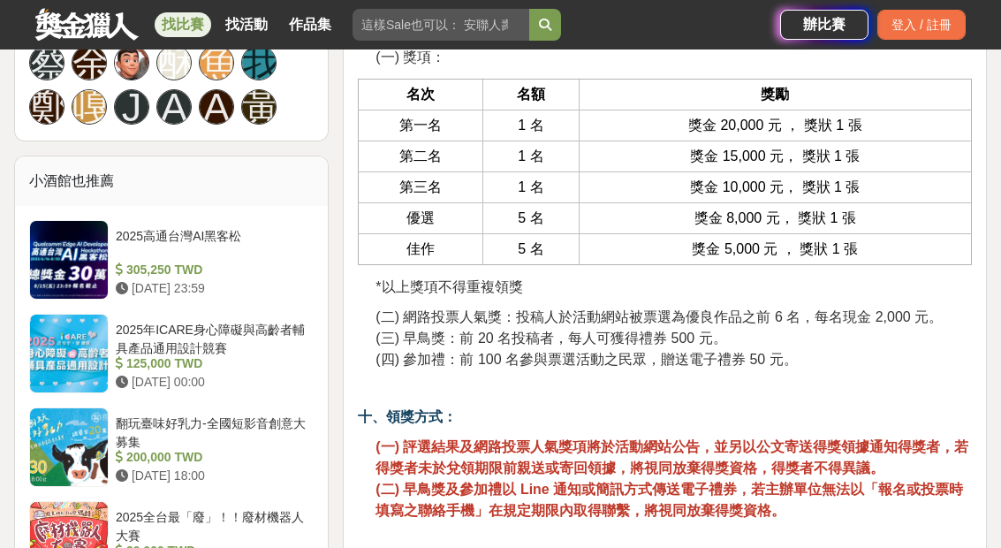
scroll to position [2044, 0]
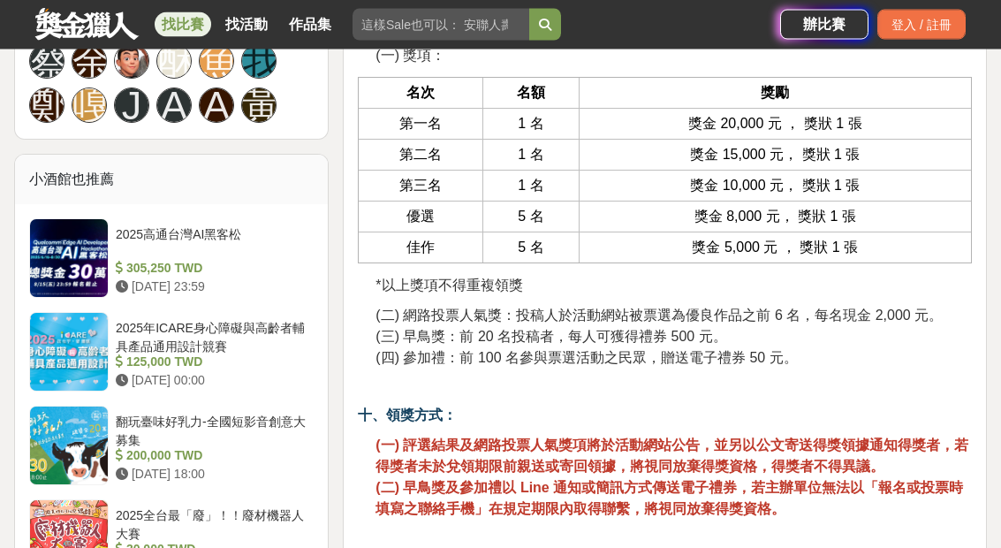
click at [769, 390] on p at bounding box center [665, 387] width 614 height 19
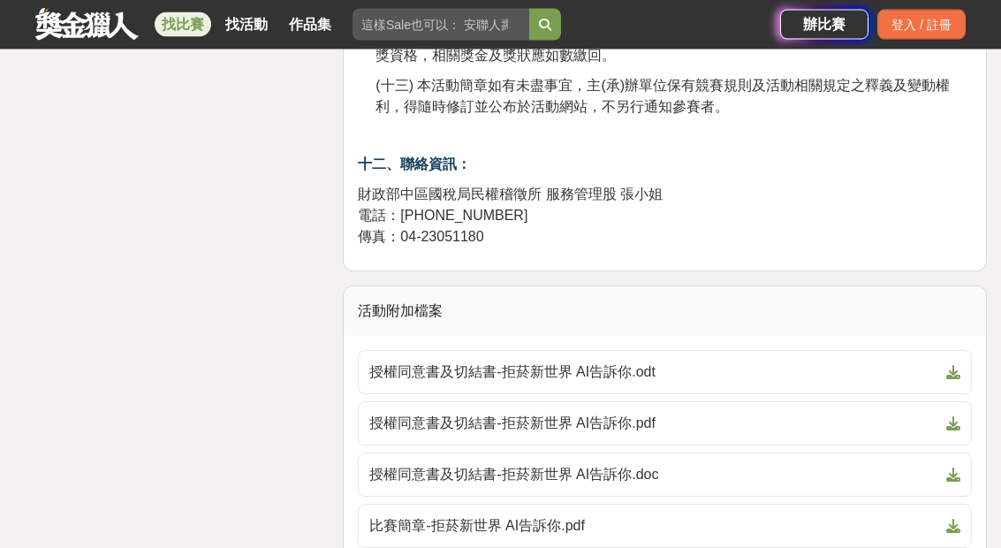
scroll to position [3435, 0]
click at [672, 535] on span "比賽簡章-拒菸新世界 AI告訴你.pdf" at bounding box center [654, 525] width 570 height 21
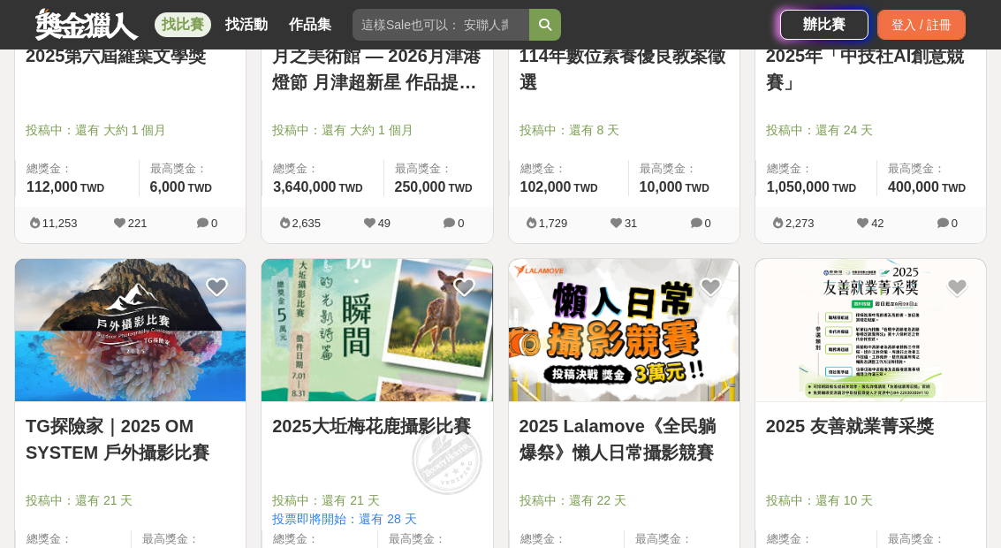
scroll to position [6430, 0]
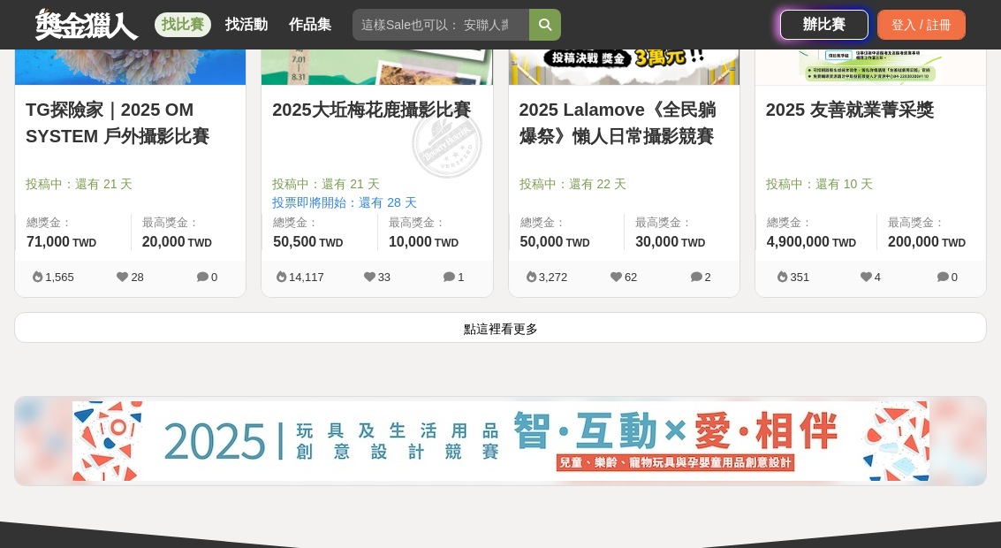
click at [803, 336] on button "點這裡看更多" at bounding box center [500, 327] width 973 height 31
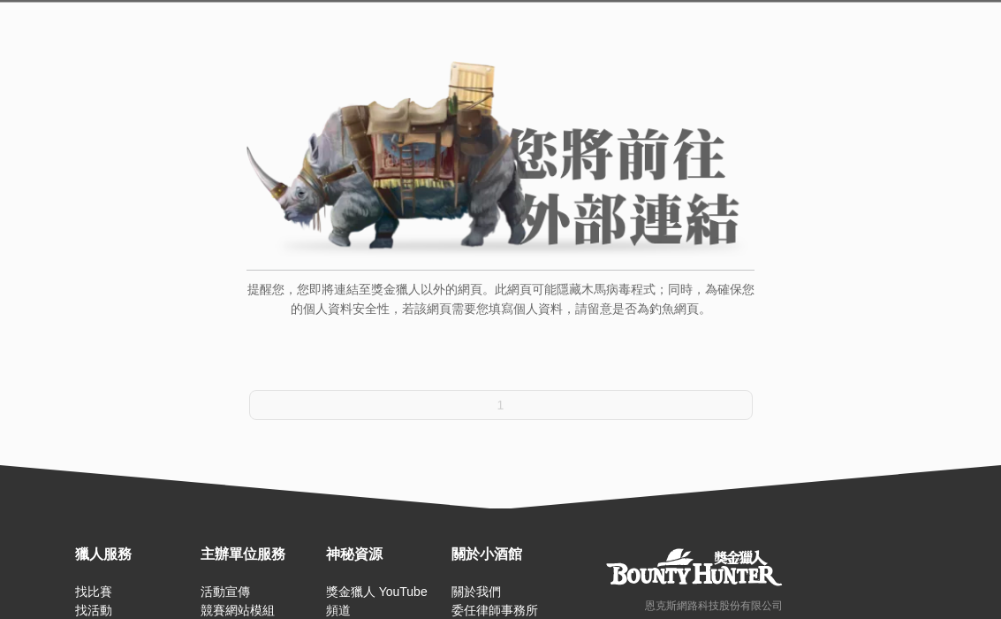
scroll to position [179, 0]
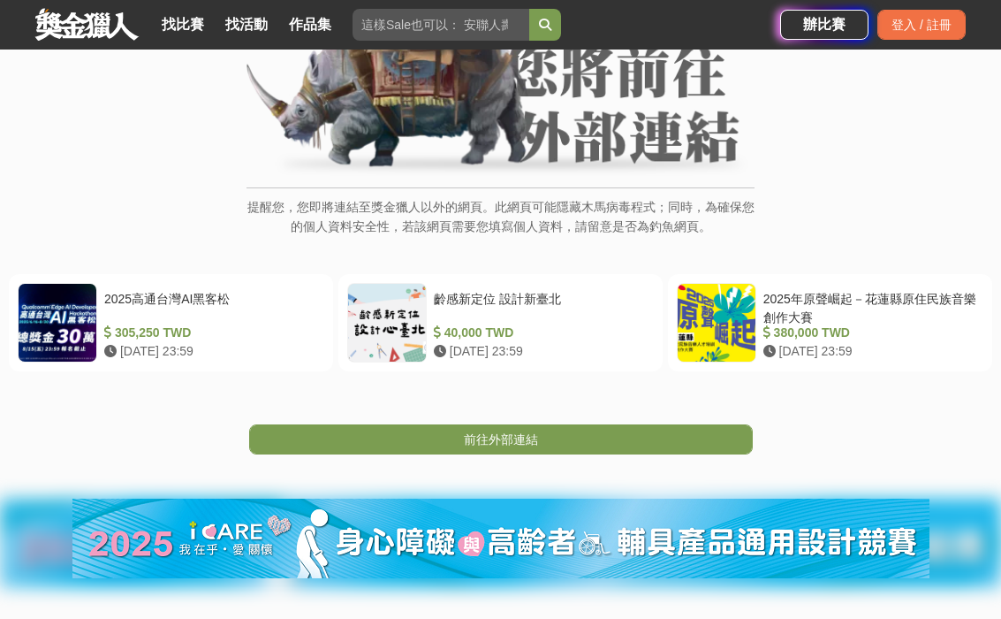
click at [500, 450] on link "前往外部連結" at bounding box center [501, 439] width 504 height 30
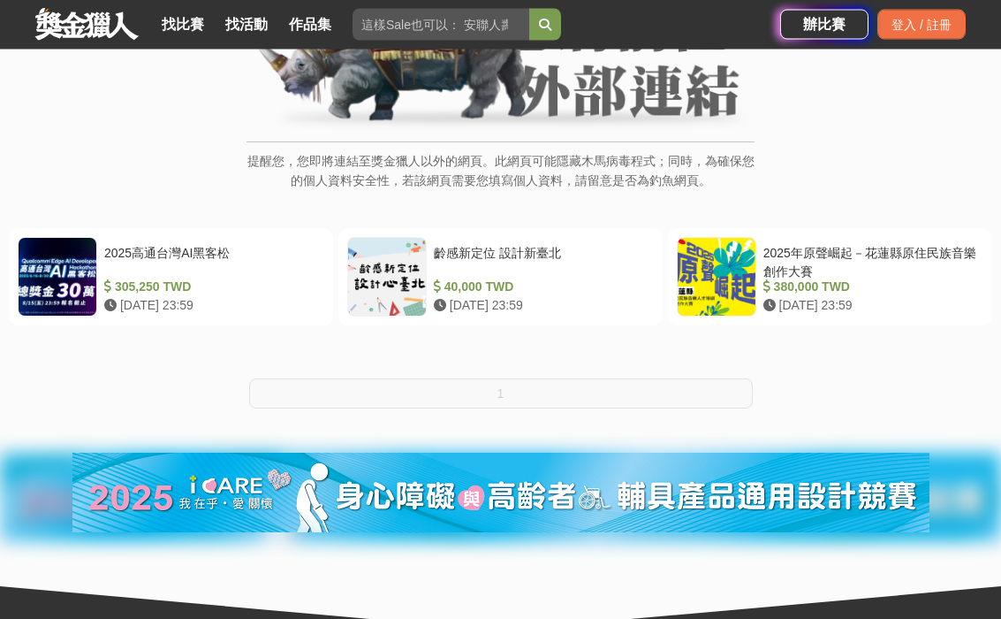
scroll to position [280, 0]
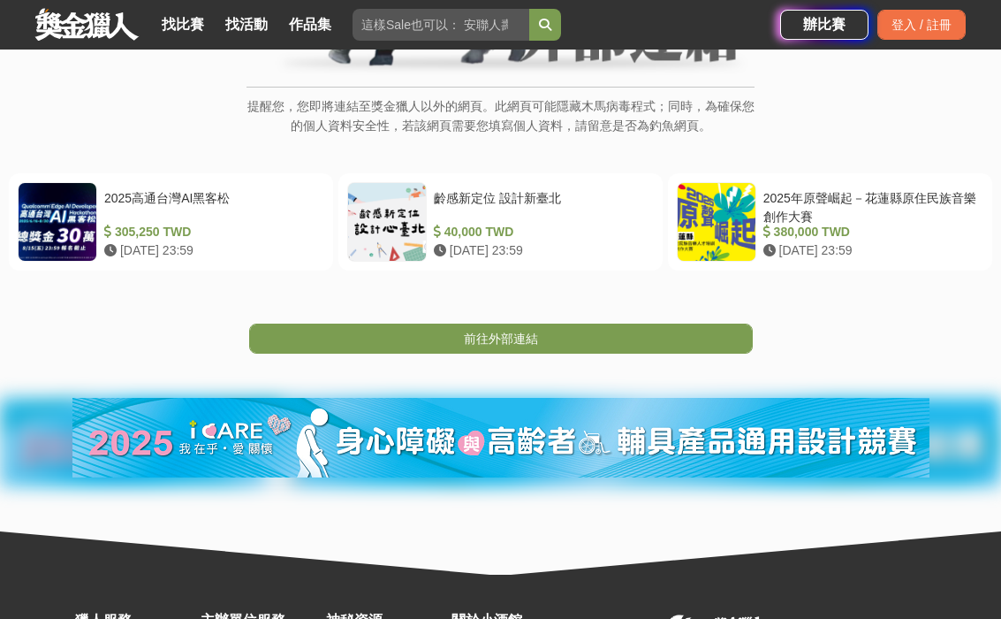
click at [532, 336] on span "前往外部連結" at bounding box center [501, 338] width 74 height 14
